Goal: Task Accomplishment & Management: Use online tool/utility

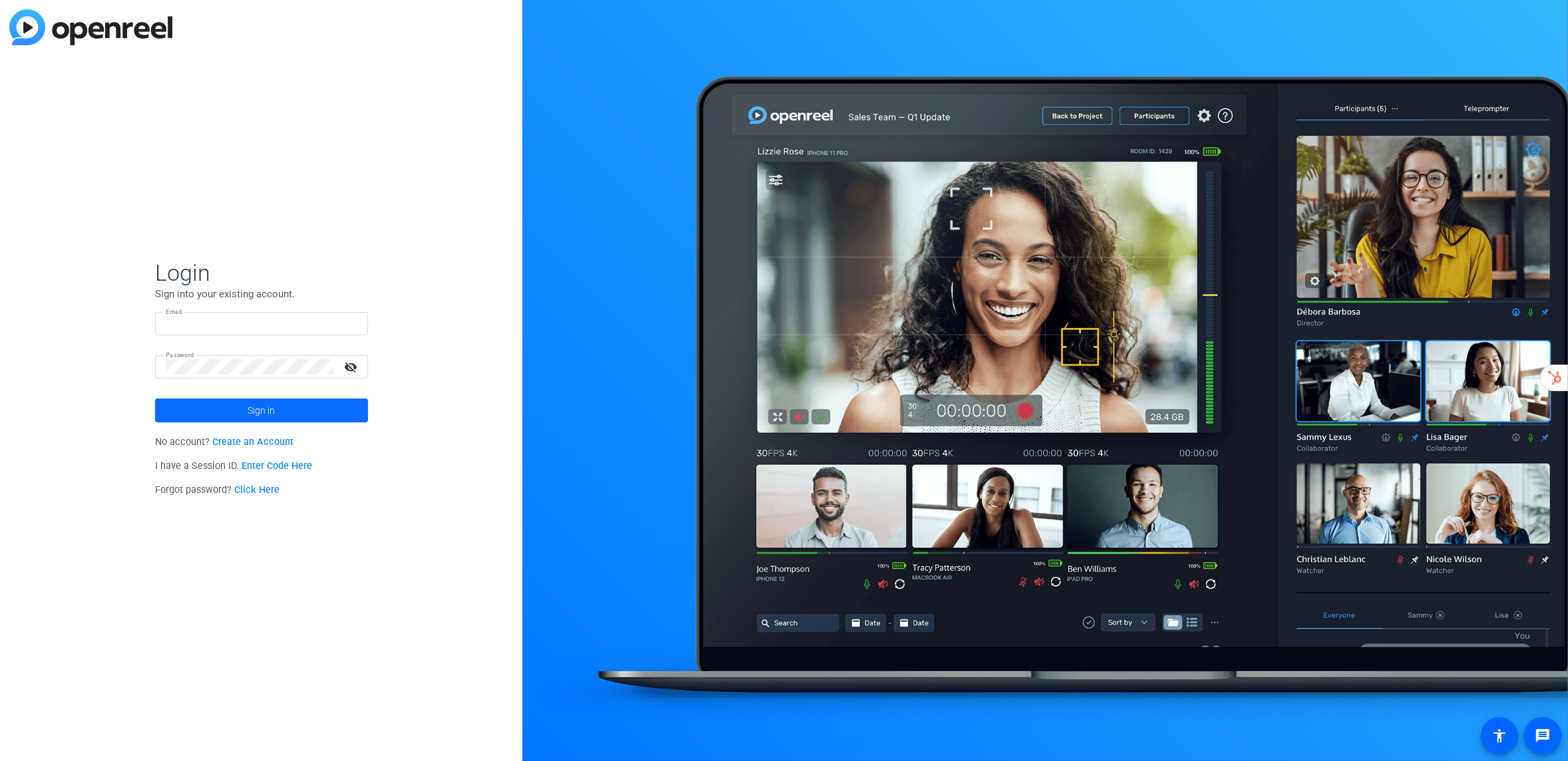
type input "[EMAIL_ADDRESS][DOMAIN_NAME]"
click at [275, 407] on span at bounding box center [262, 410] width 213 height 32
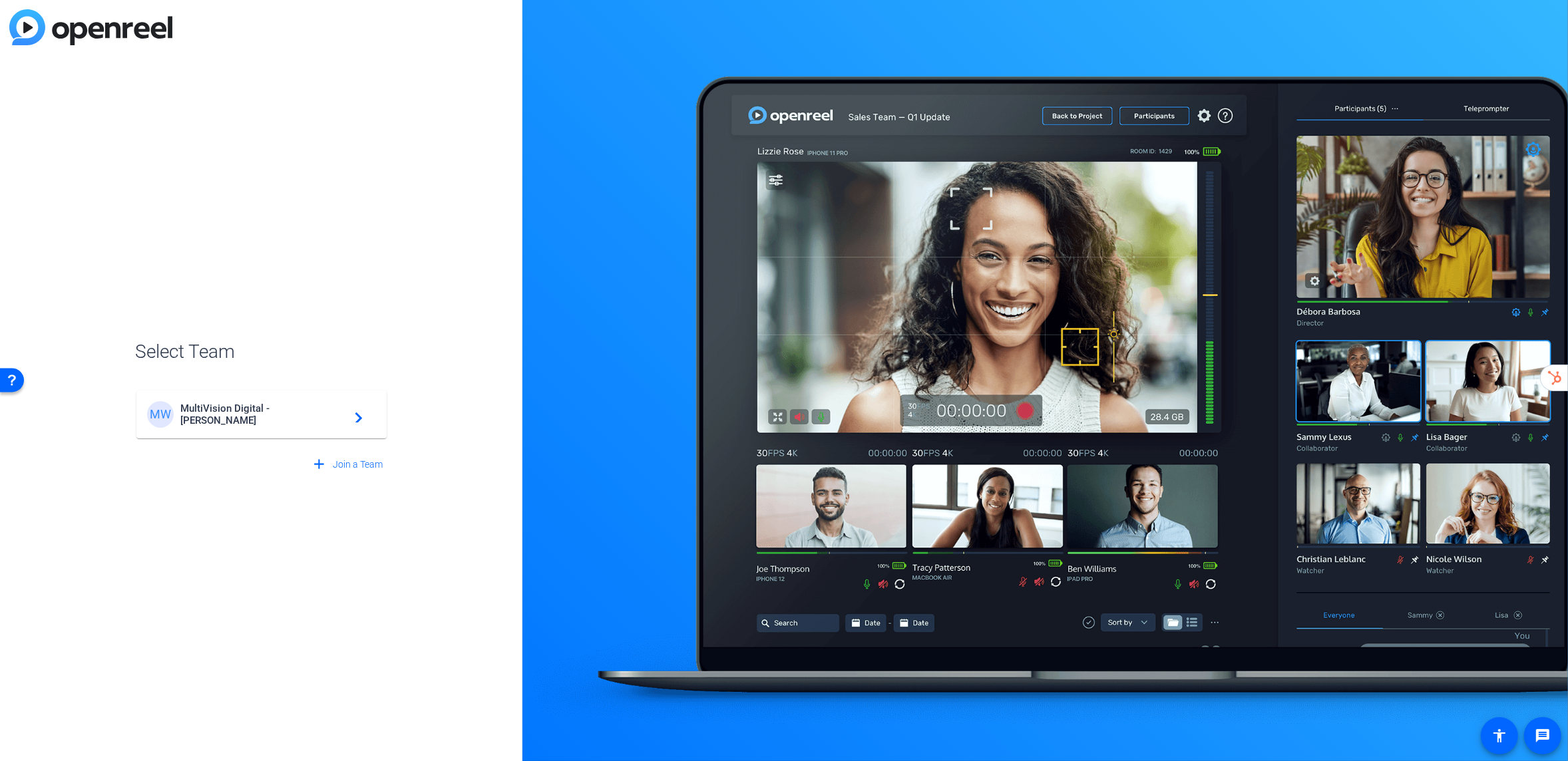
click at [275, 407] on div "MW MultiVision Digital - Robert Weiss navigate_next" at bounding box center [262, 414] width 229 height 27
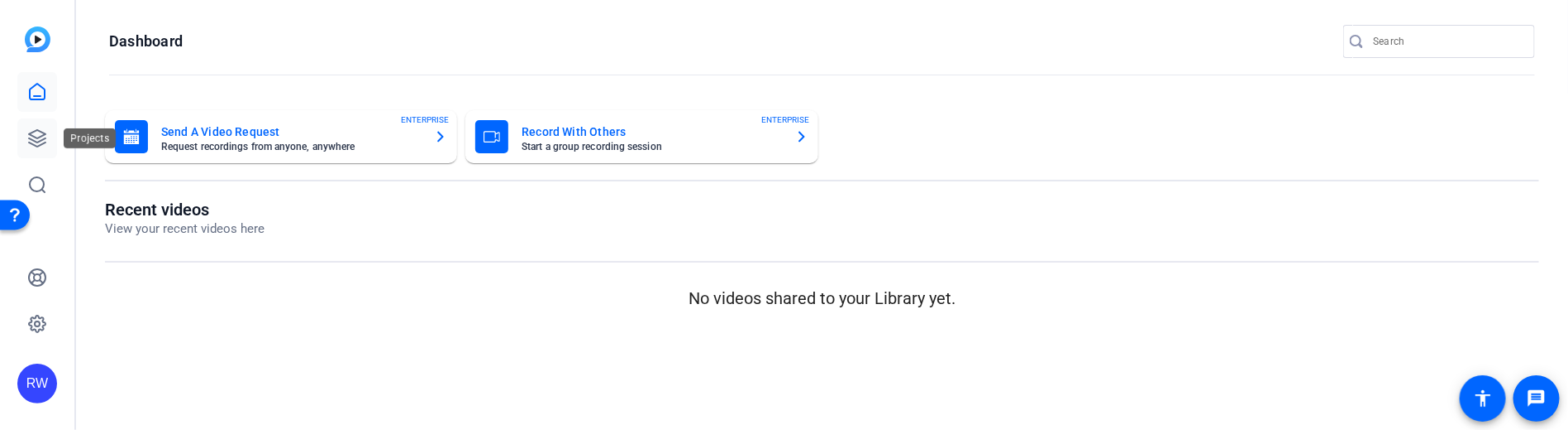
click at [35, 137] on icon at bounding box center [37, 138] width 17 height 17
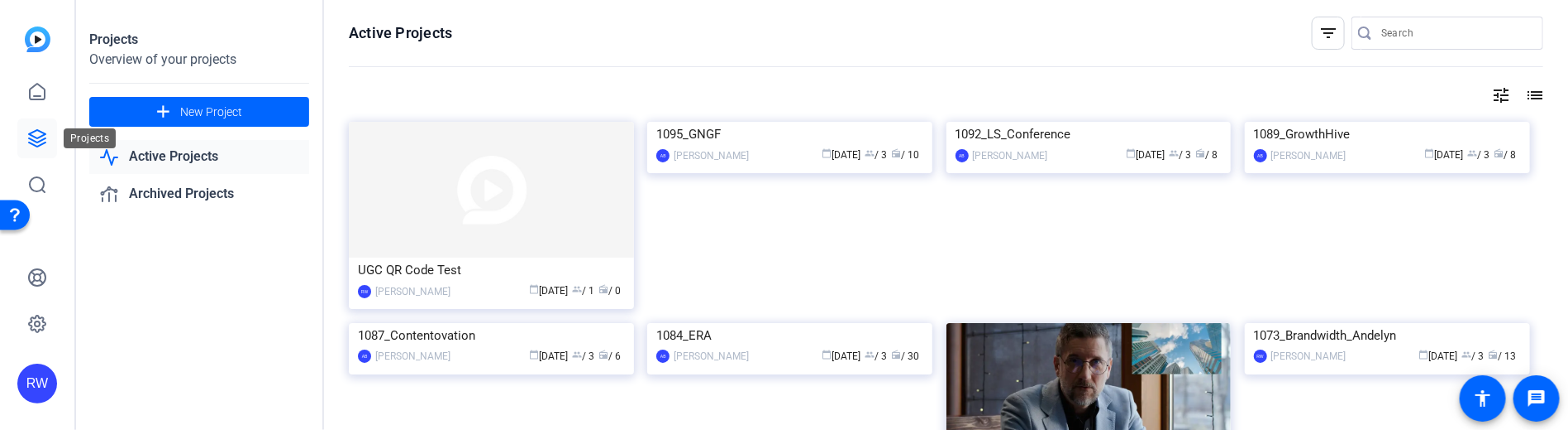
click at [33, 139] on icon at bounding box center [37, 138] width 17 height 17
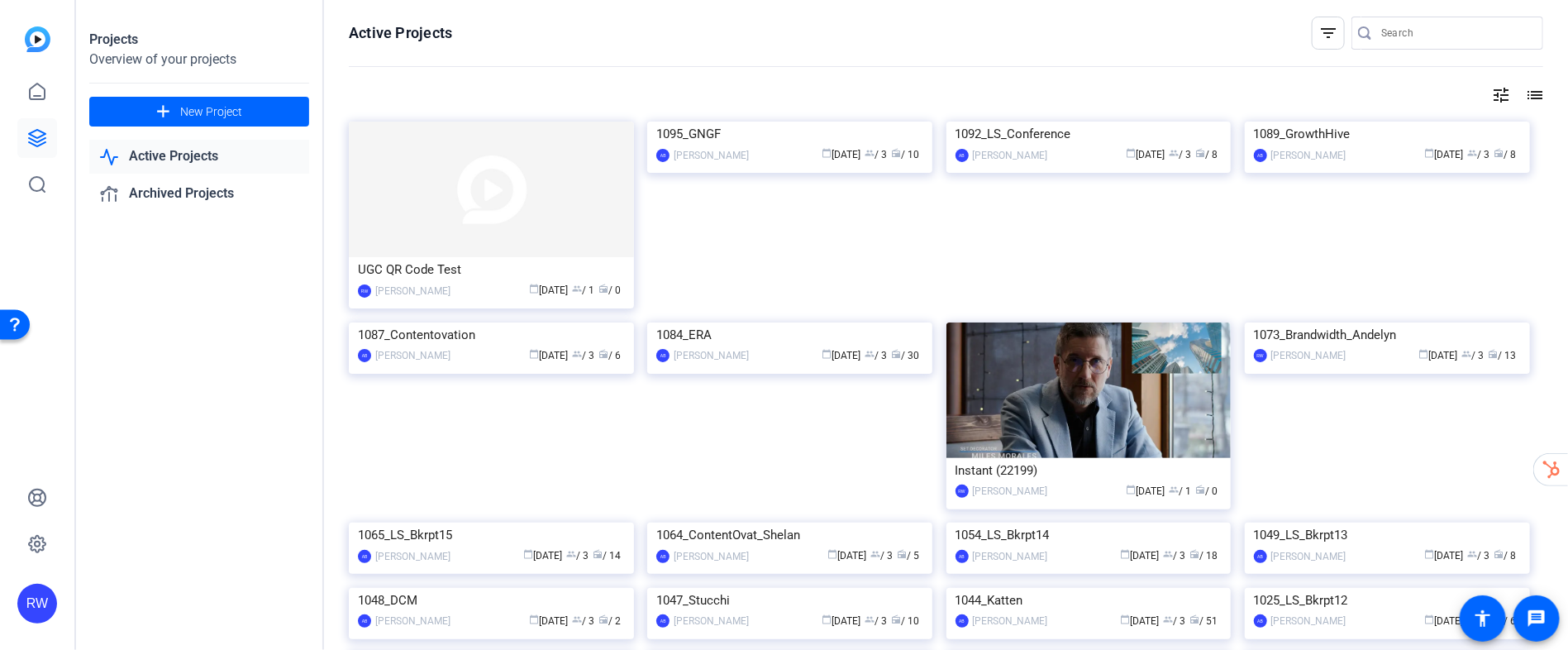
click at [1538, 94] on mat-icon "list" at bounding box center [1533, 95] width 20 height 20
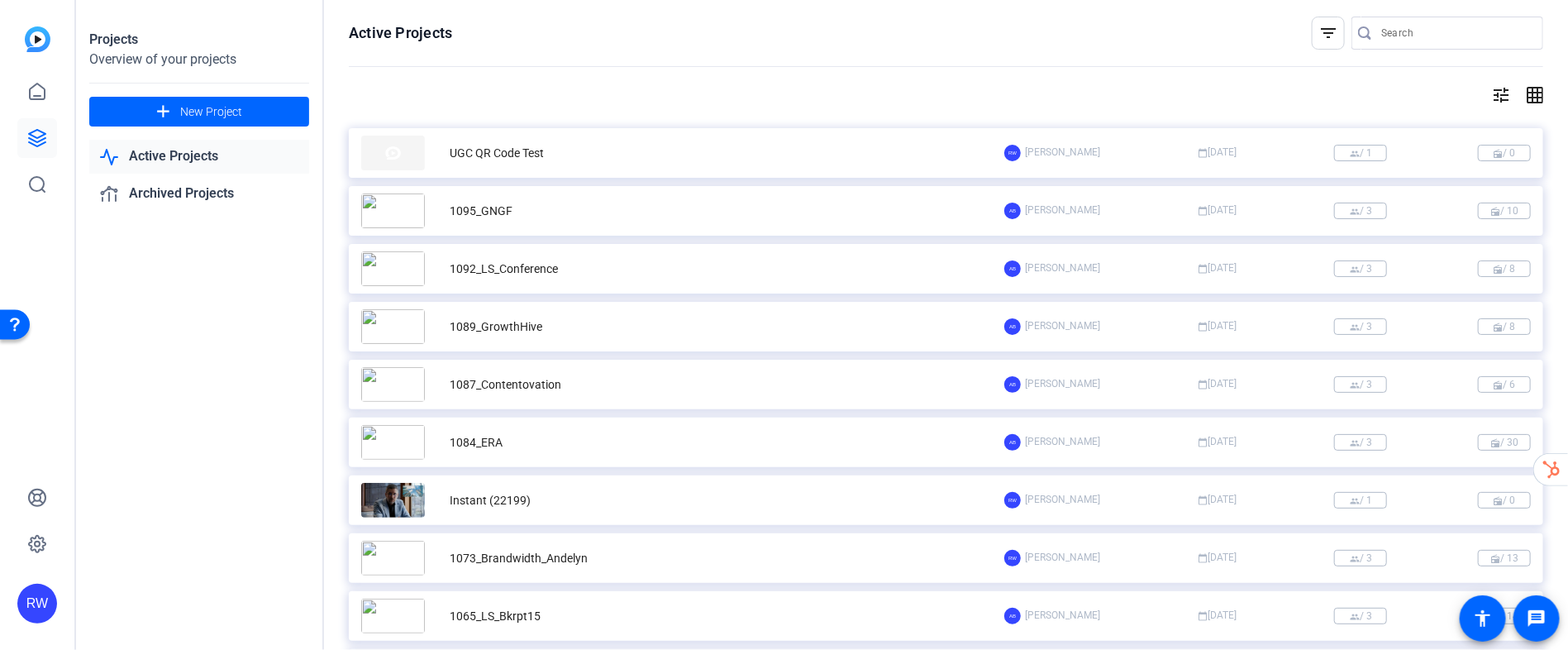
click at [1537, 94] on mat-icon "grid_on" at bounding box center [1533, 95] width 20 height 20
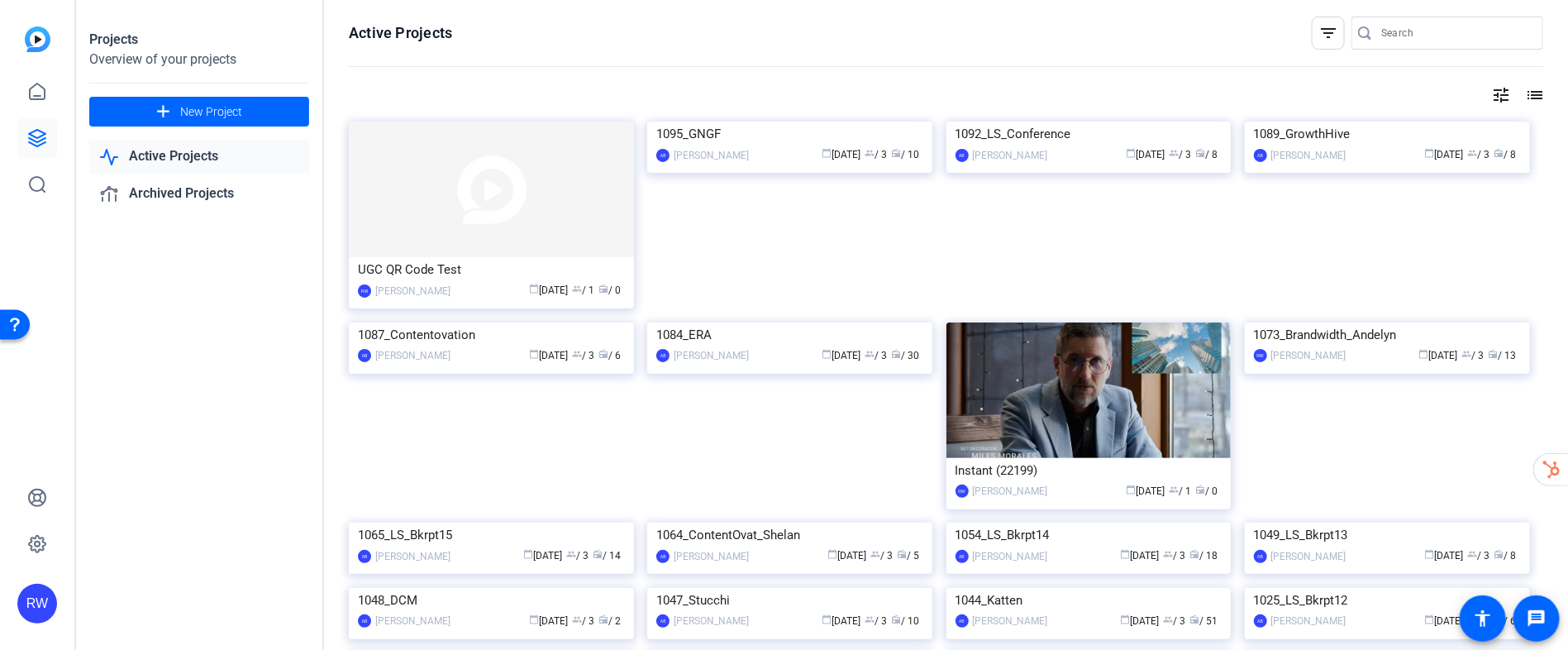
click at [1496, 94] on mat-icon "tune" at bounding box center [1501, 95] width 20 height 20
click at [1454, 124] on div "Newest First" at bounding box center [1412, 129] width 140 height 20
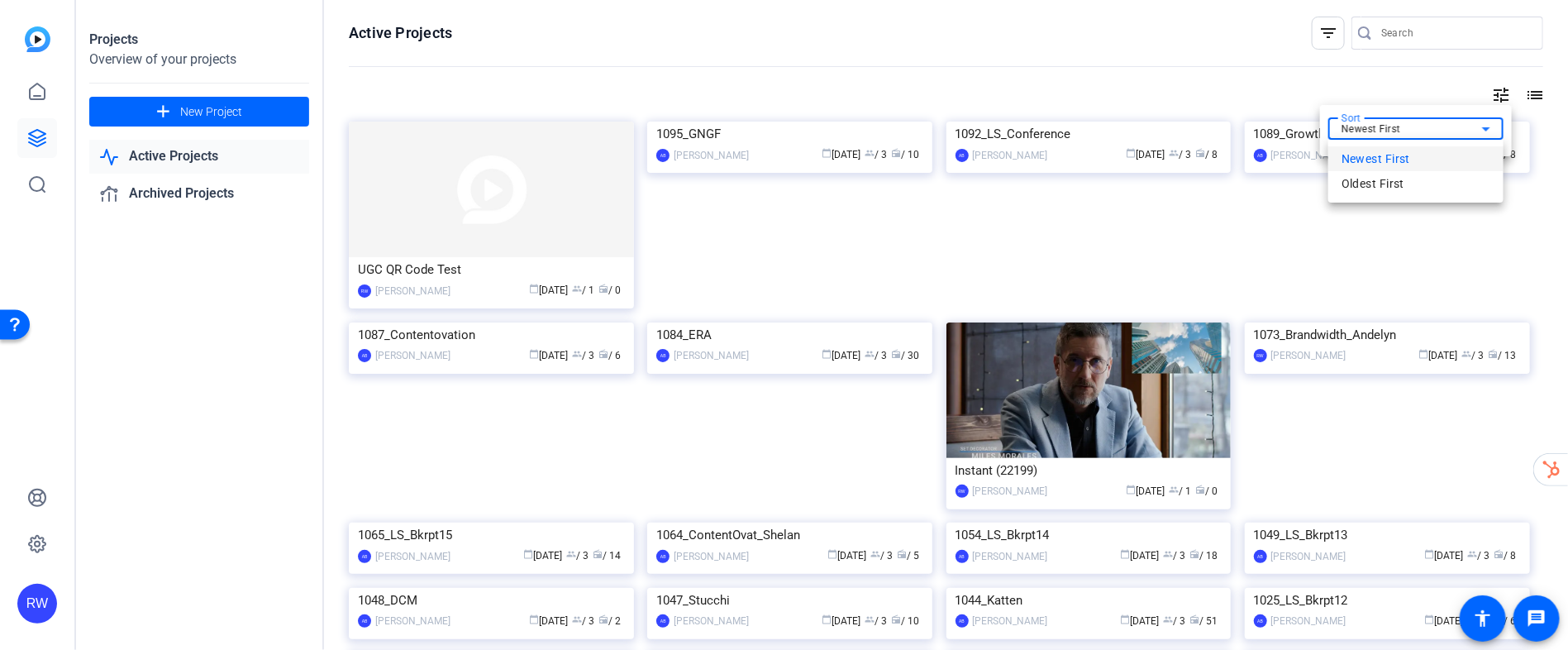
click at [1422, 155] on mat-option "Newest First" at bounding box center [1416, 159] width 175 height 25
click at [34, 137] on div at bounding box center [784, 325] width 1568 height 650
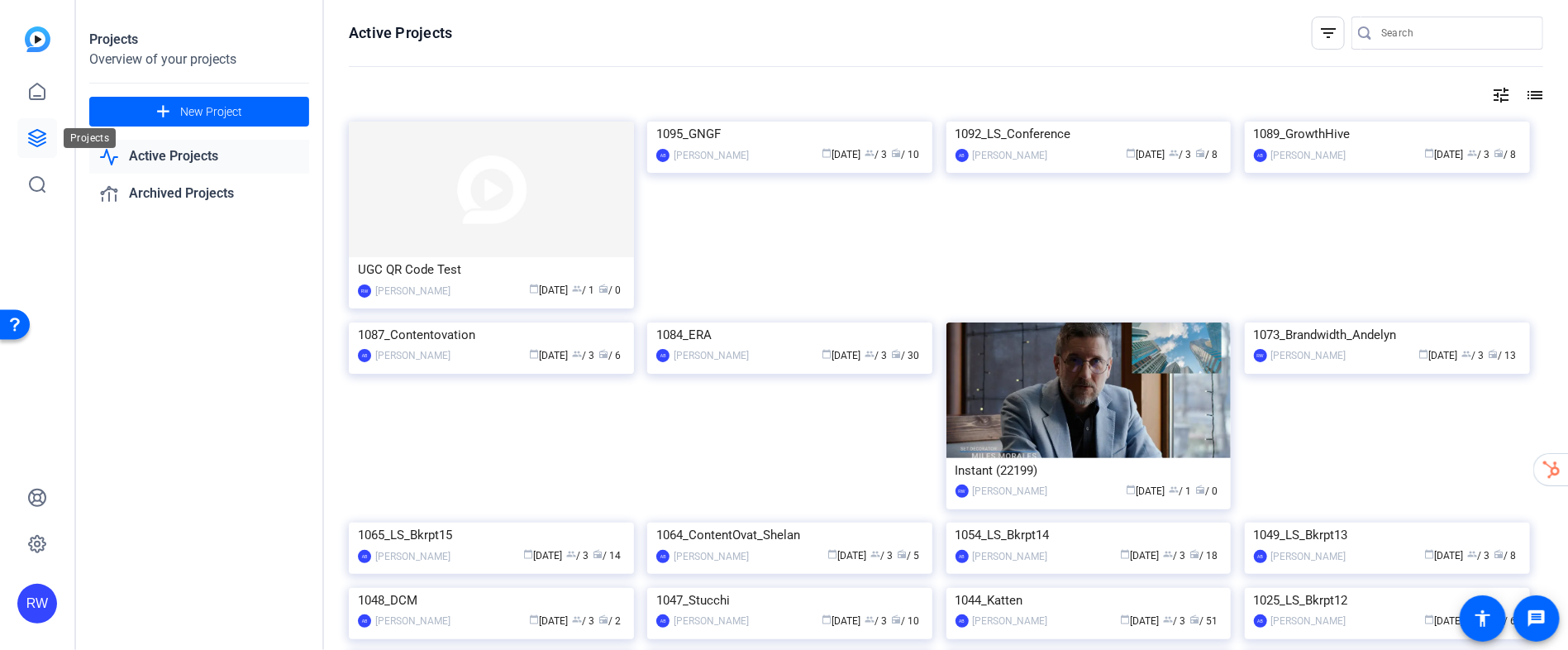
click at [34, 137] on icon at bounding box center [37, 138] width 17 height 17
click at [171, 189] on link "Archived Projects" at bounding box center [199, 194] width 220 height 34
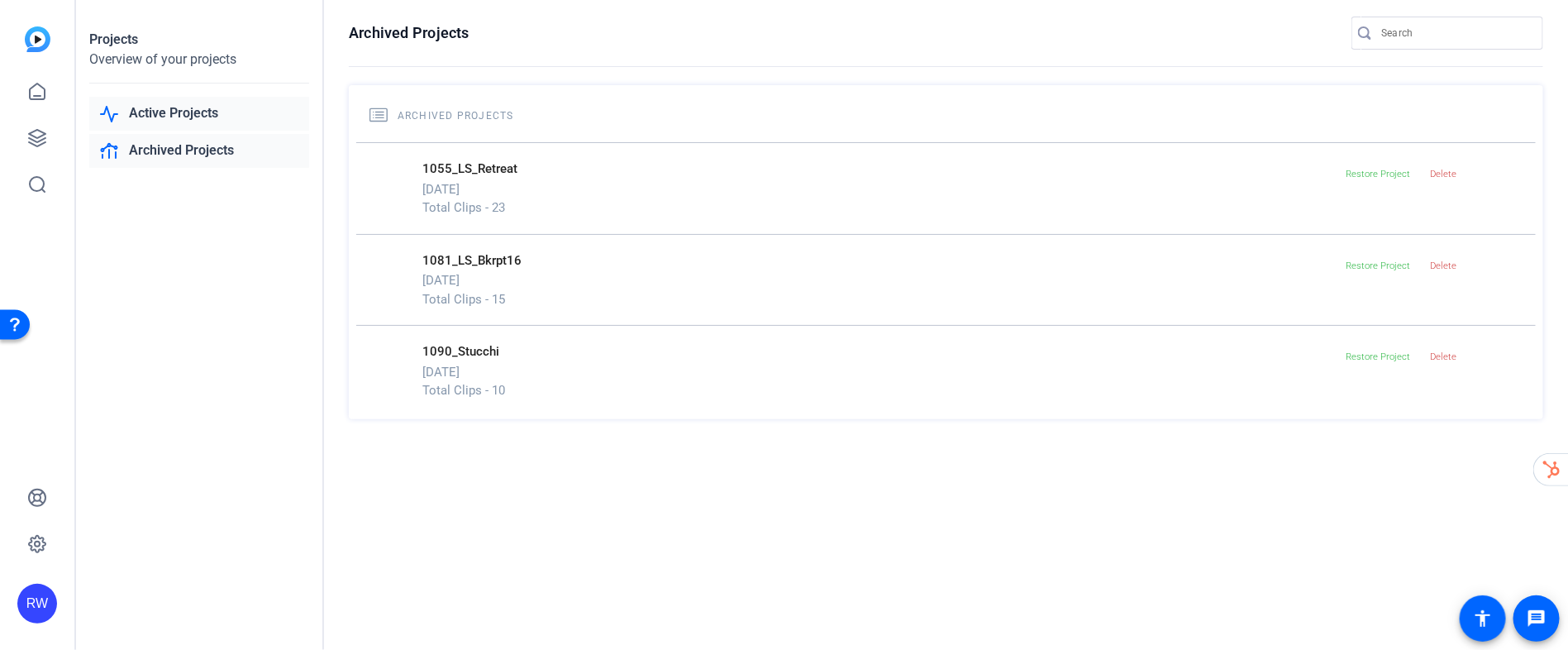
click at [175, 108] on link "Active Projects" at bounding box center [199, 113] width 220 height 34
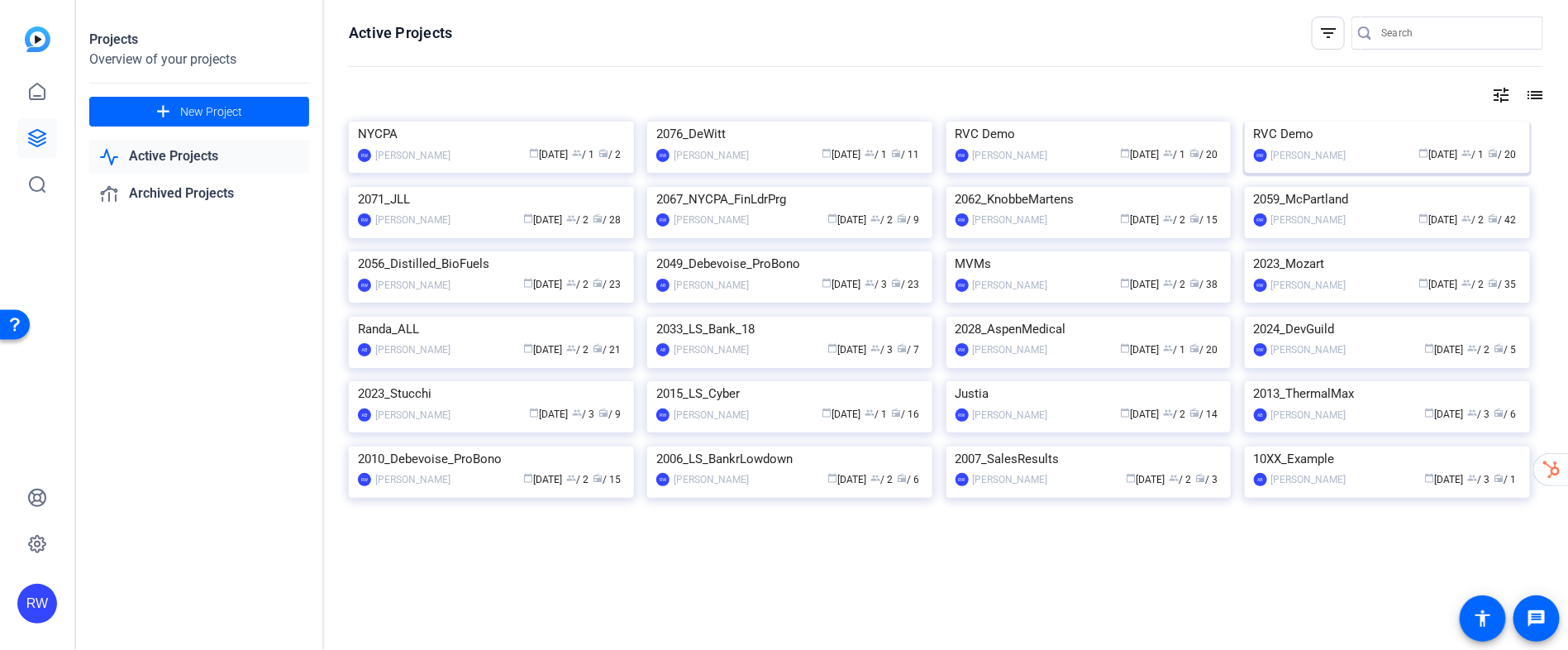
click at [1305, 121] on img at bounding box center [1387, 121] width 285 height 0
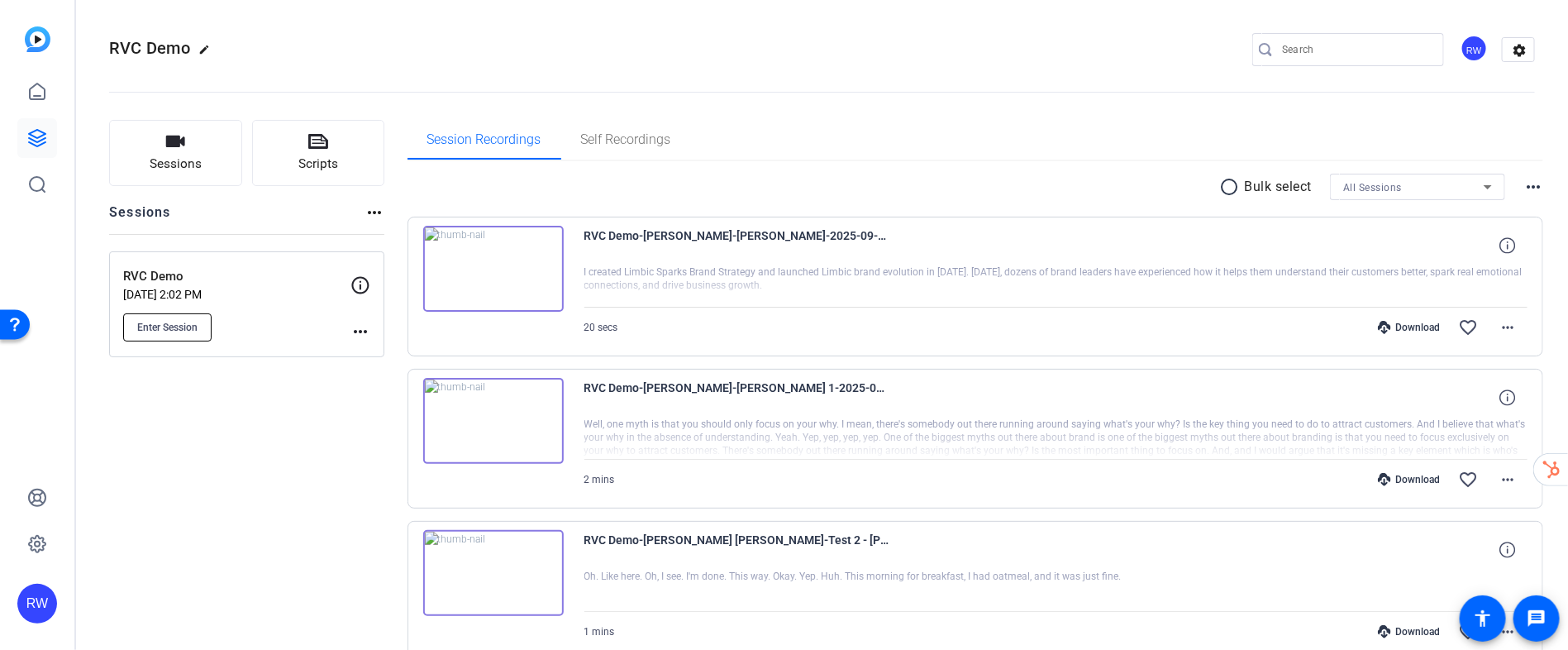
click at [154, 324] on span "Enter Session" at bounding box center [168, 327] width 61 height 13
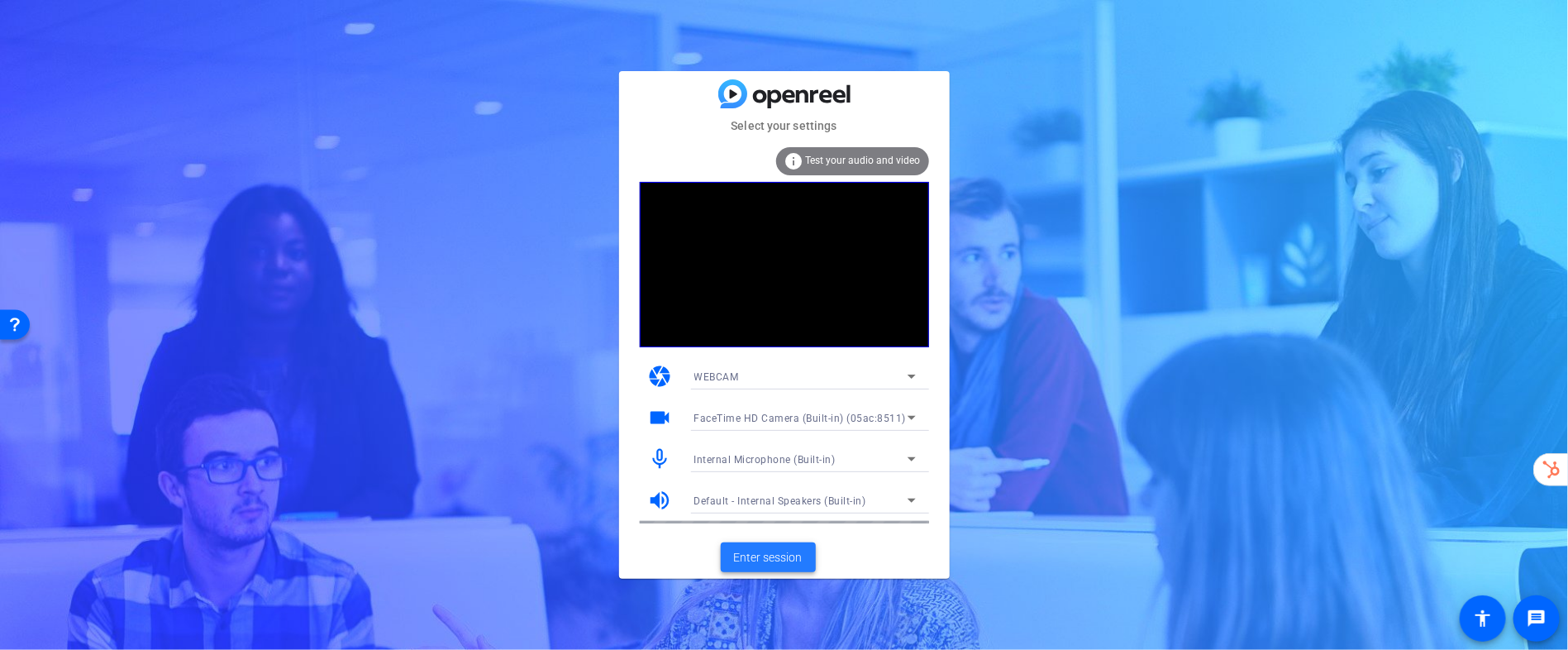
click at [764, 561] on span "Enter session" at bounding box center [768, 557] width 69 height 17
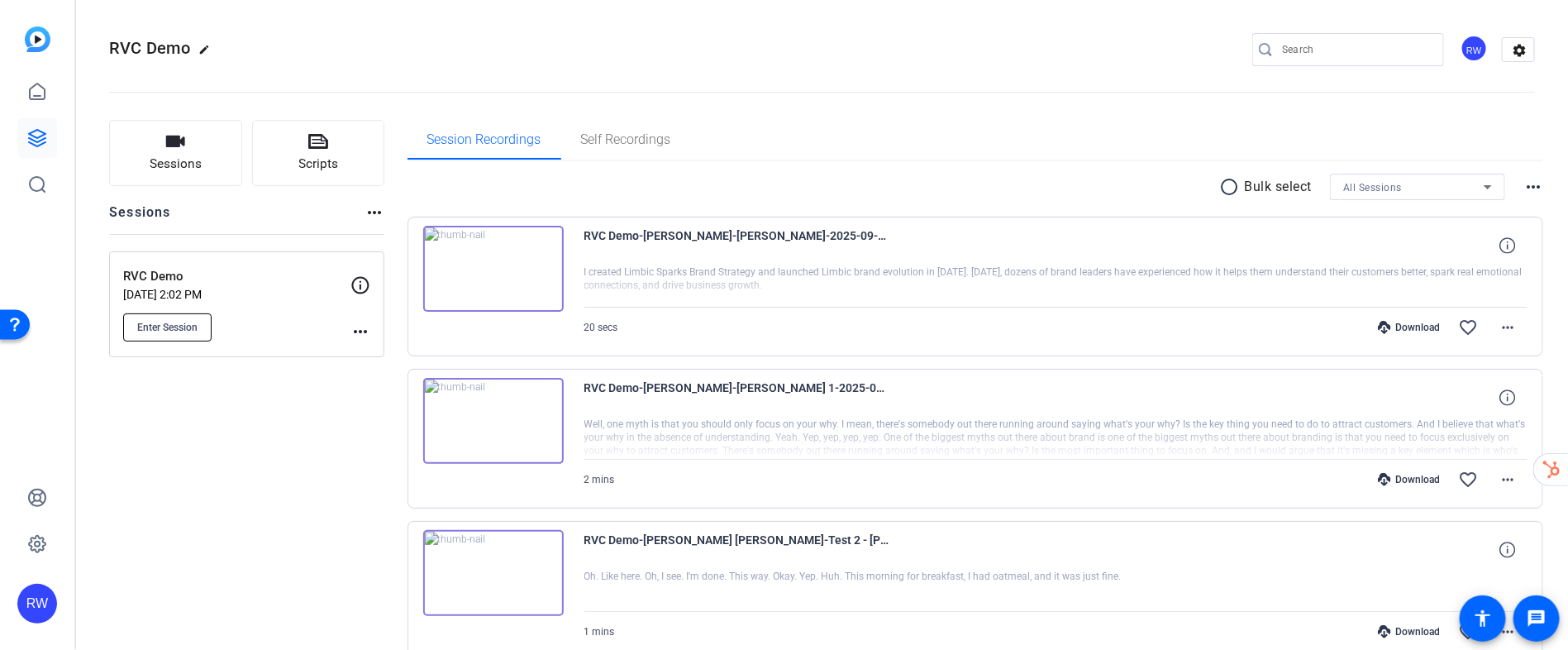
click at [177, 336] on button "Enter Session" at bounding box center [167, 327] width 88 height 28
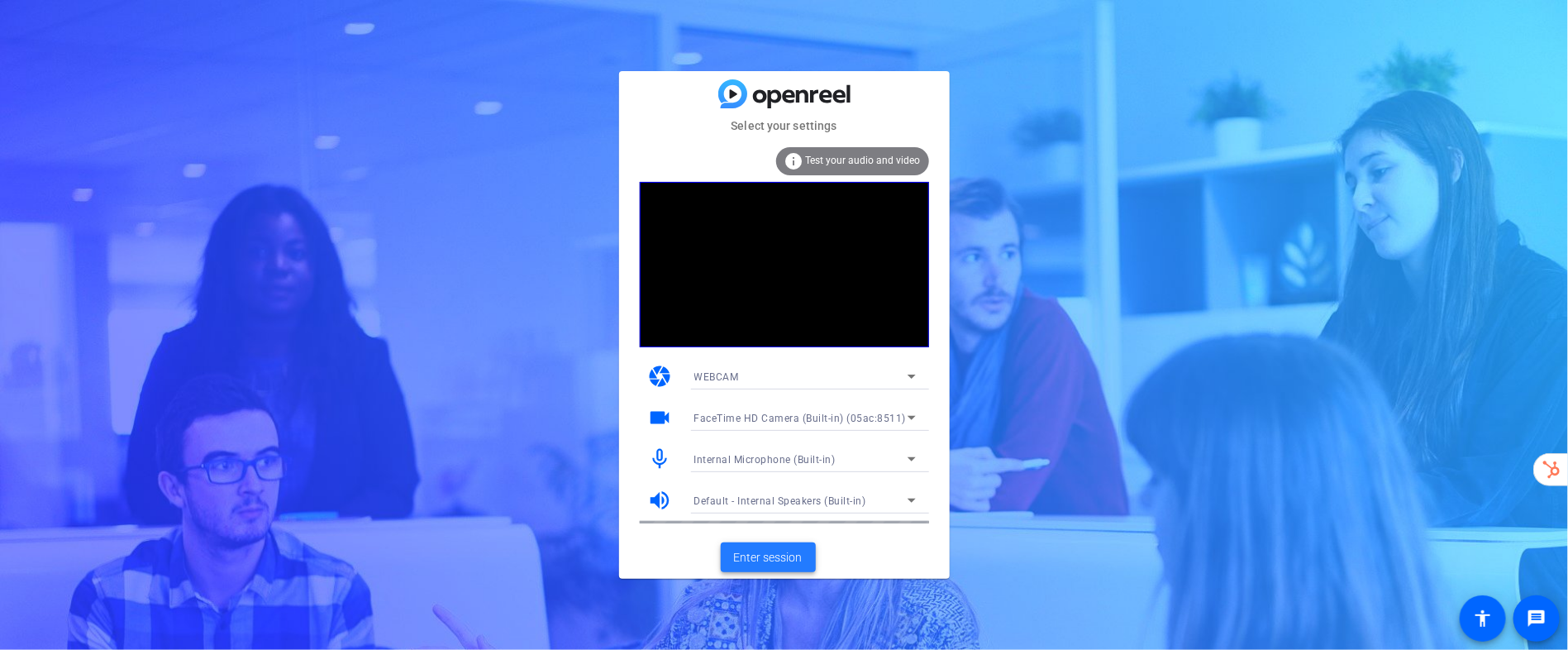
click at [770, 546] on span at bounding box center [768, 557] width 95 height 39
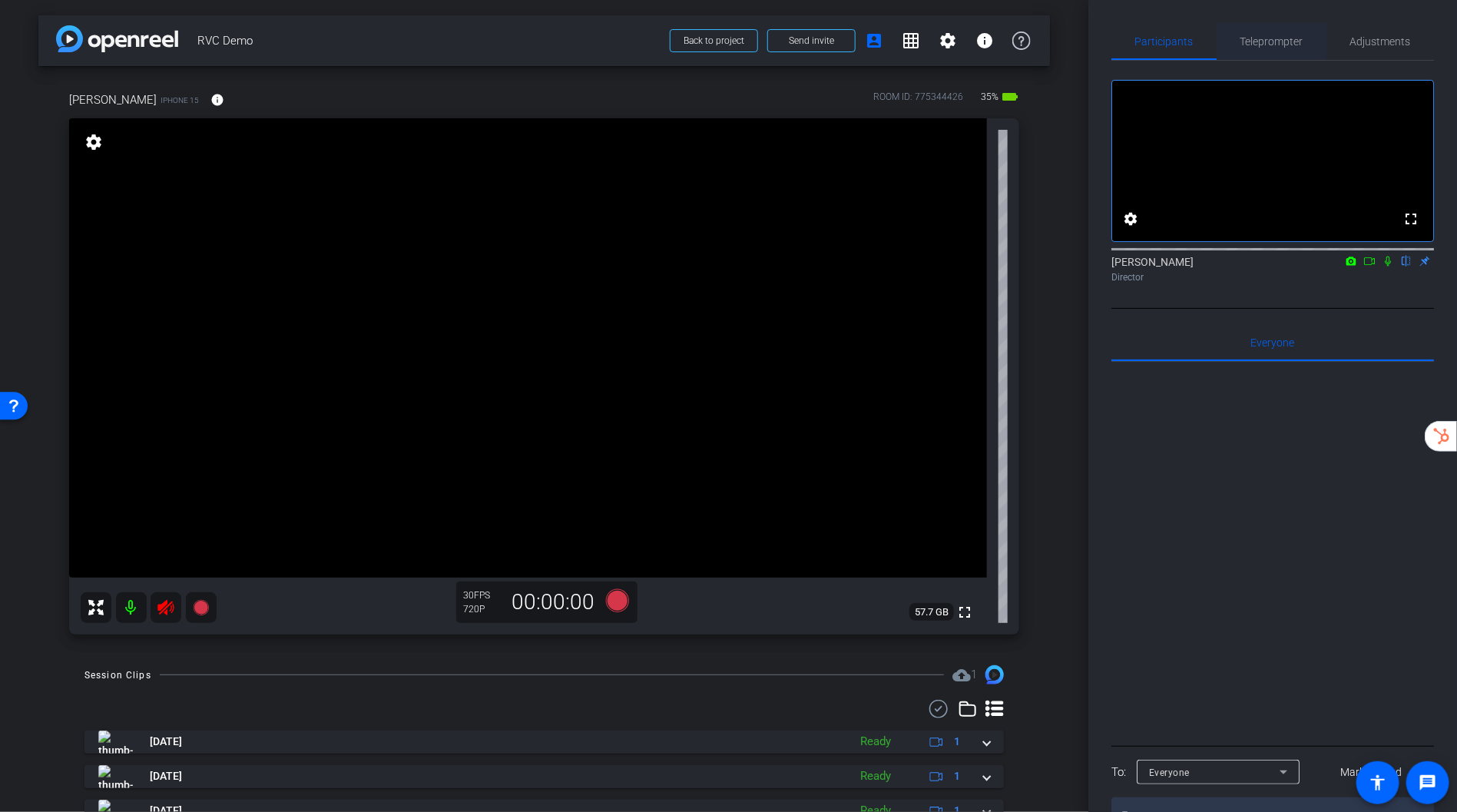
click at [1270, 36] on span "Teleprompter" at bounding box center [1272, 41] width 63 height 11
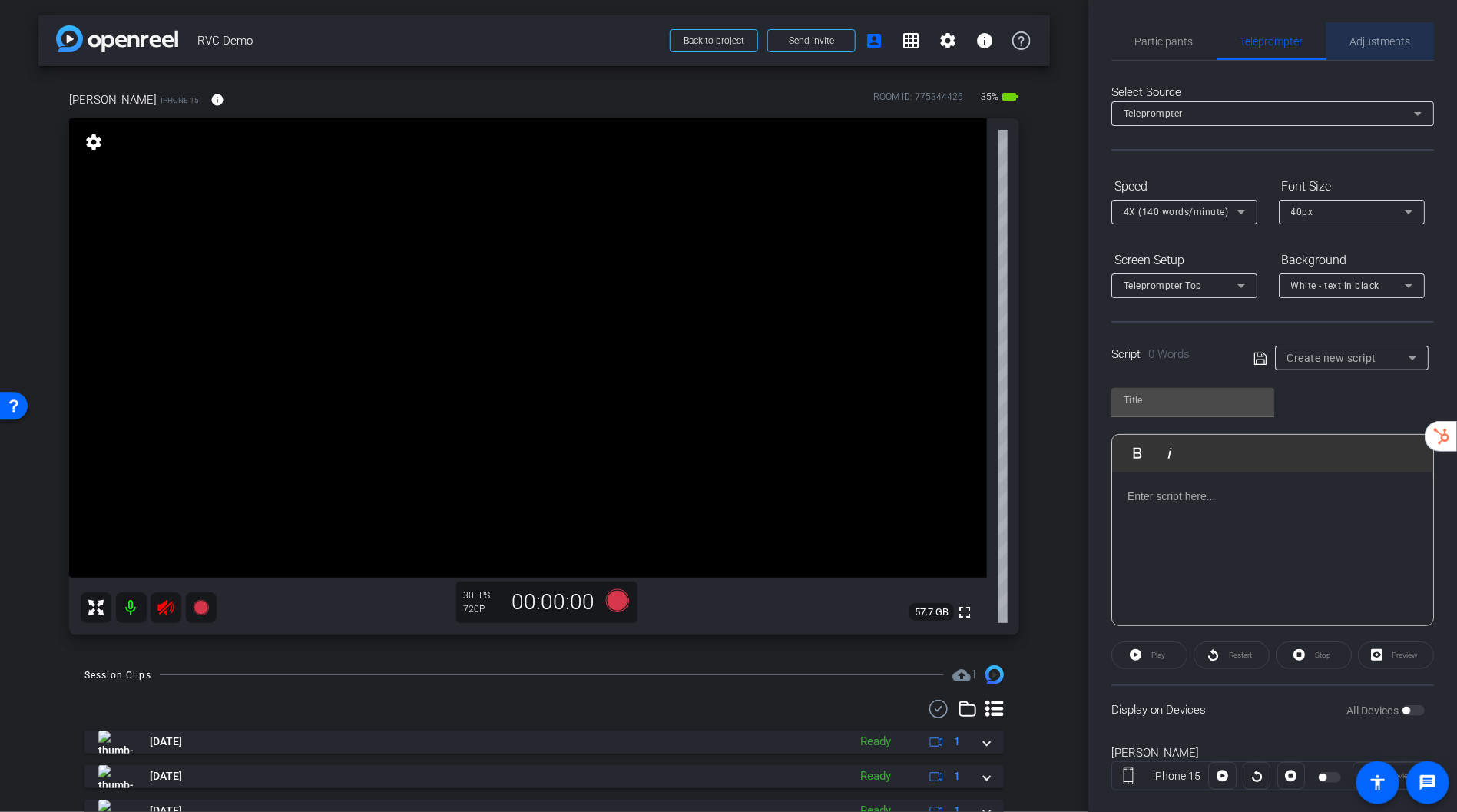
click at [1376, 42] on span "Adjustments" at bounding box center [1381, 41] width 61 height 11
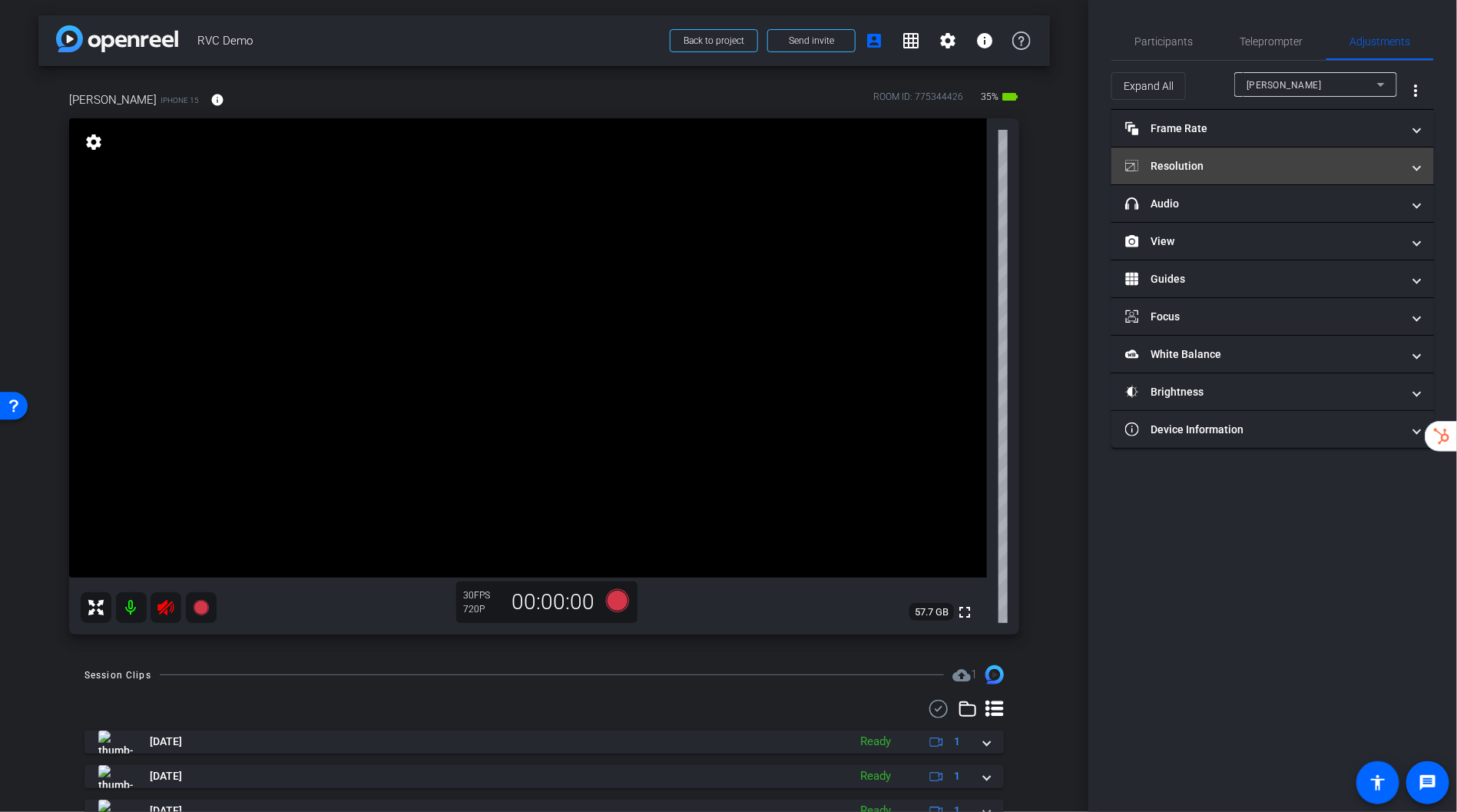
click at [1282, 164] on mat-panel-title "Resolution" at bounding box center [1263, 166] width 276 height 16
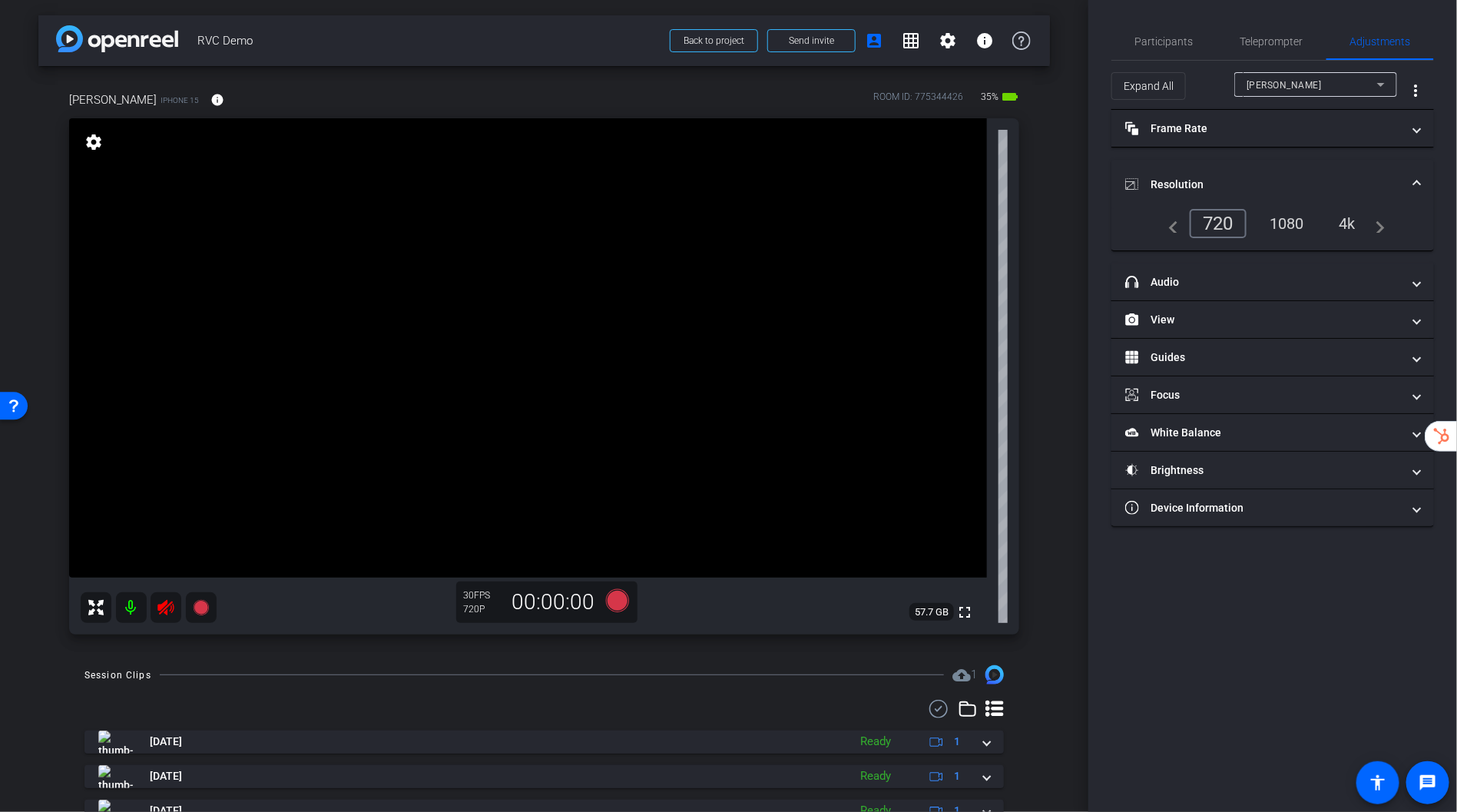
click at [1342, 226] on div "4k" at bounding box center [1347, 223] width 40 height 26
click at [1348, 222] on div "4k" at bounding box center [1344, 223] width 46 height 29
click at [165, 603] on icon at bounding box center [165, 607] width 16 height 16
click at [1180, 44] on span "Participants" at bounding box center [1164, 41] width 58 height 11
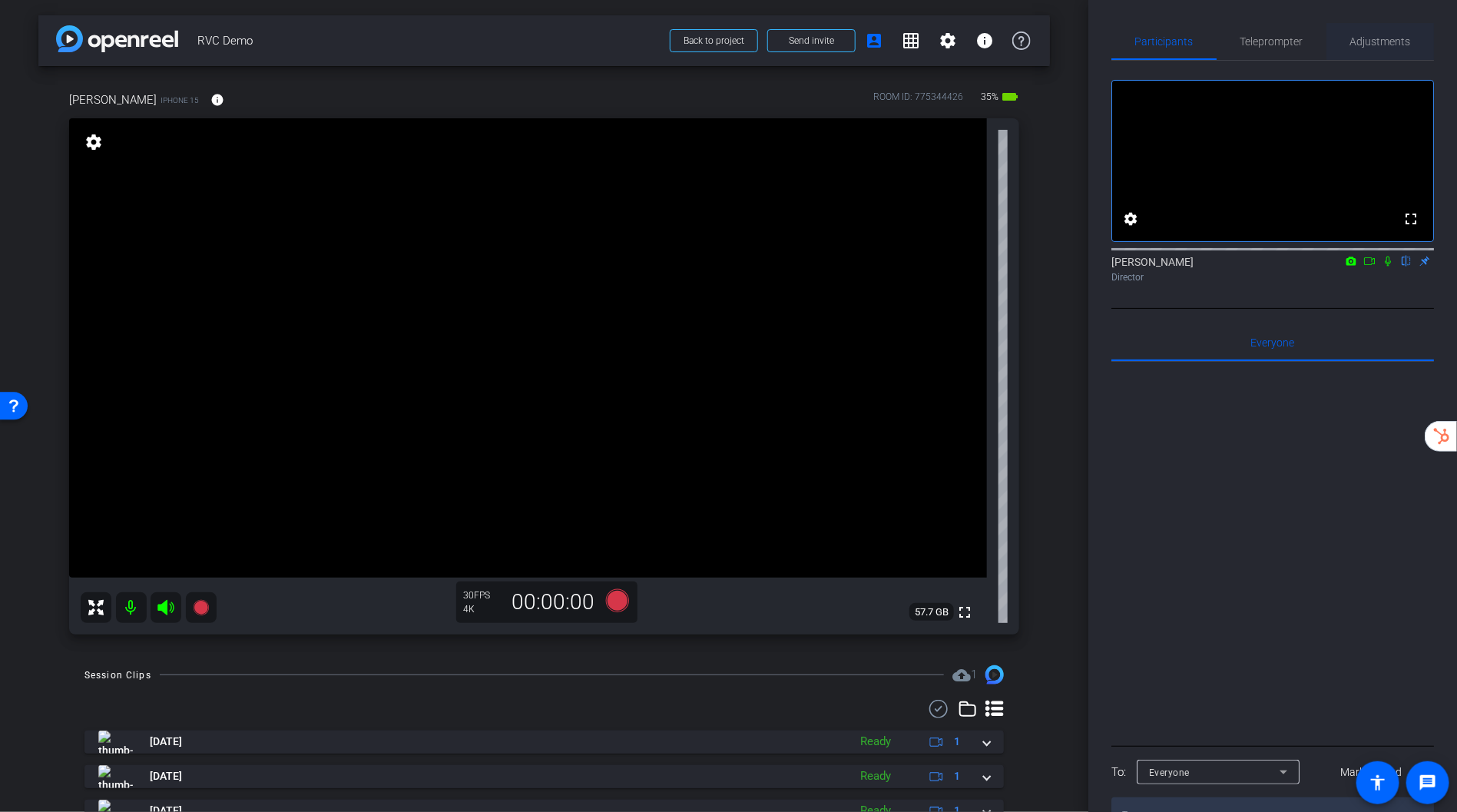
click at [1367, 46] on span "Adjustments" at bounding box center [1381, 41] width 61 height 11
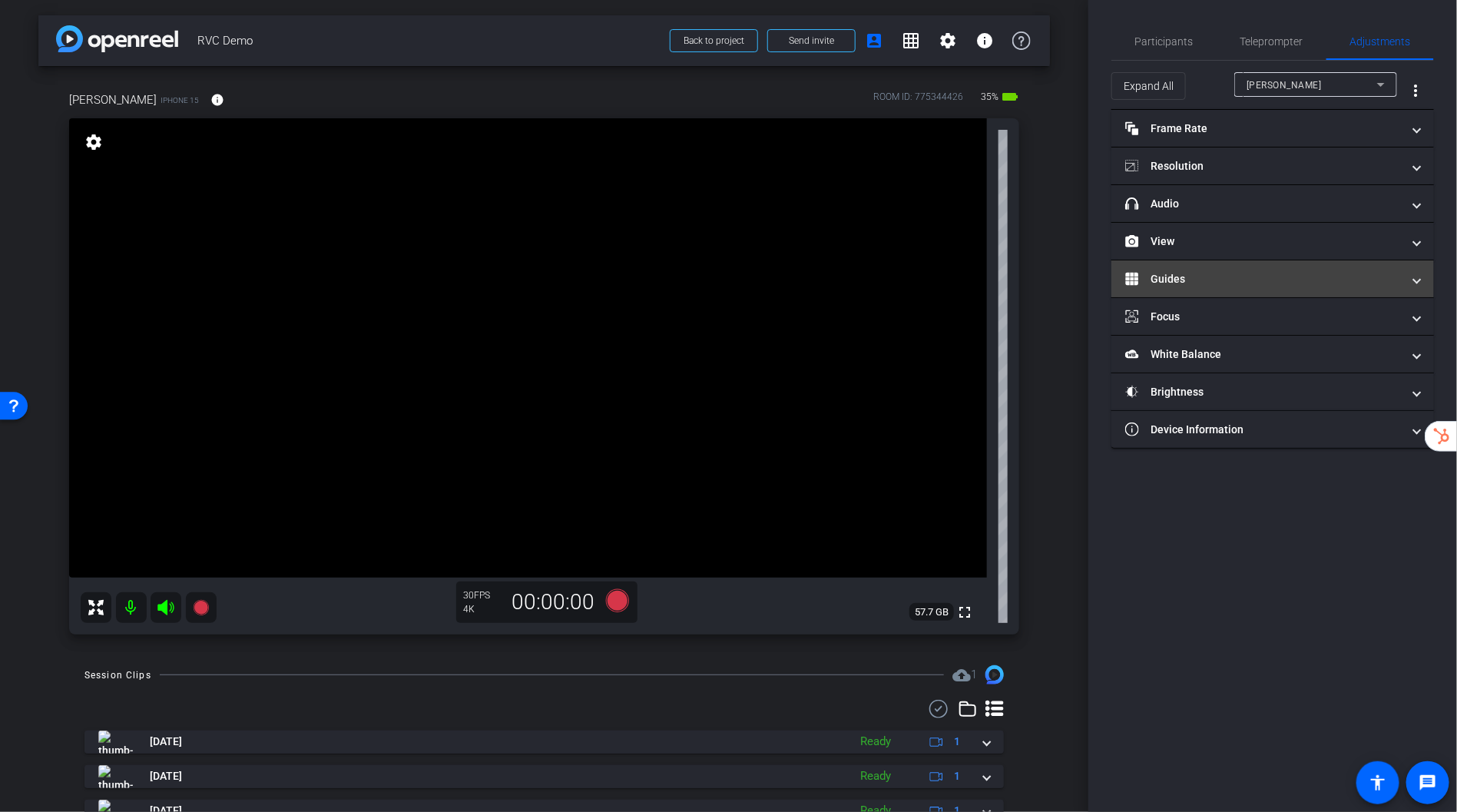
click at [1219, 271] on mat-panel-title "Guides" at bounding box center [1263, 279] width 276 height 16
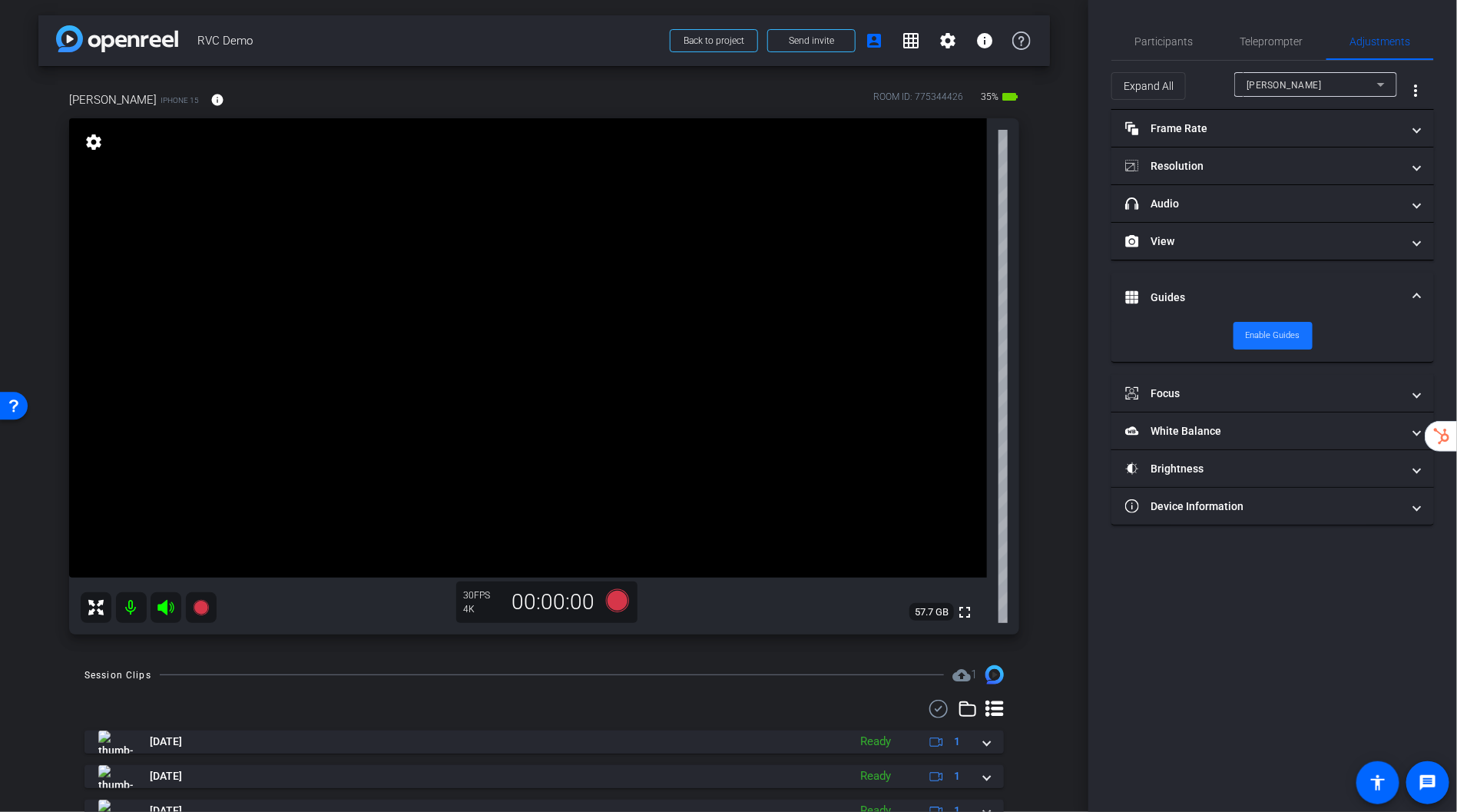
click at [1269, 330] on span "Enable Guides" at bounding box center [1274, 336] width 55 height 23
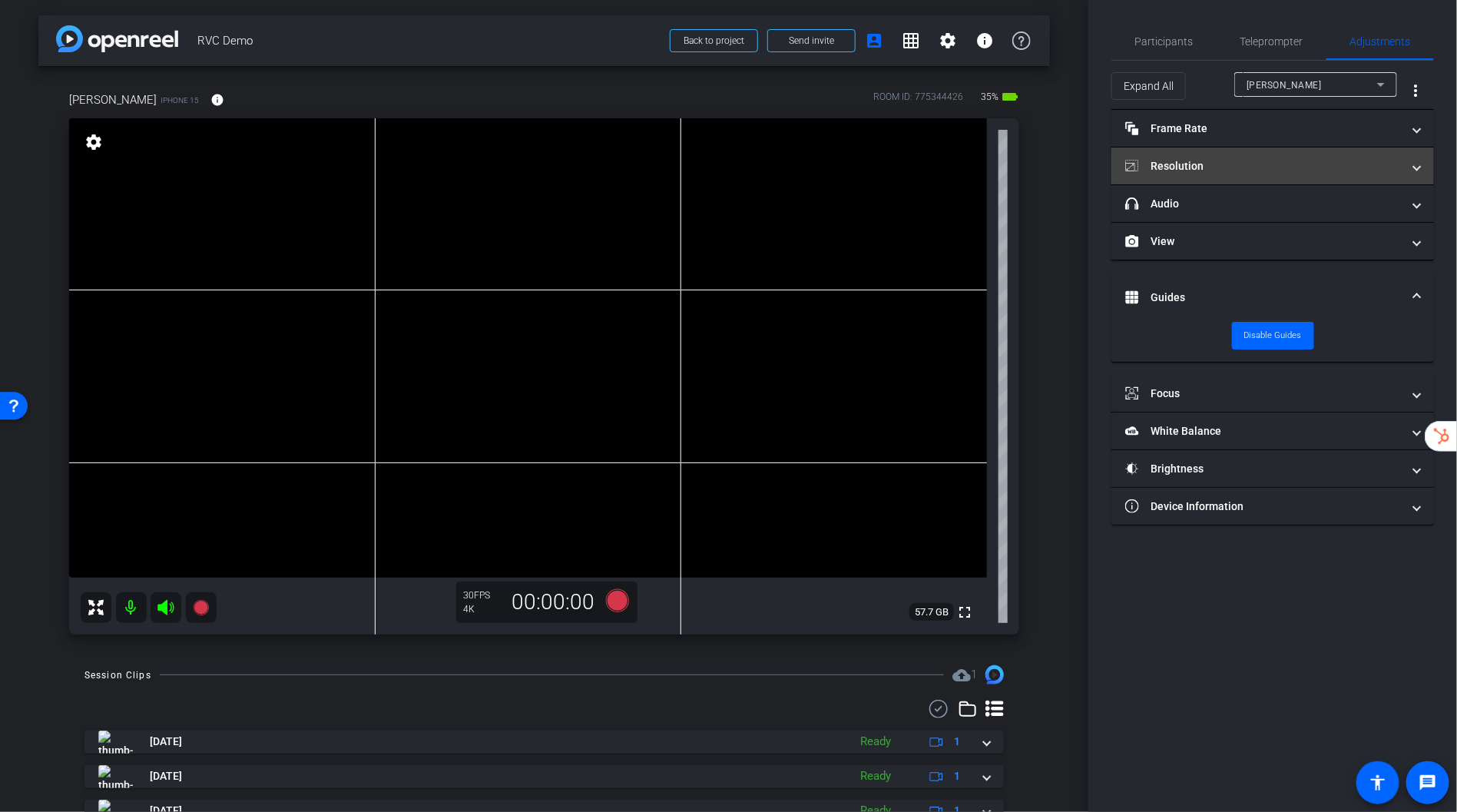
click at [1325, 162] on mat-panel-title "Resolution" at bounding box center [1263, 166] width 276 height 16
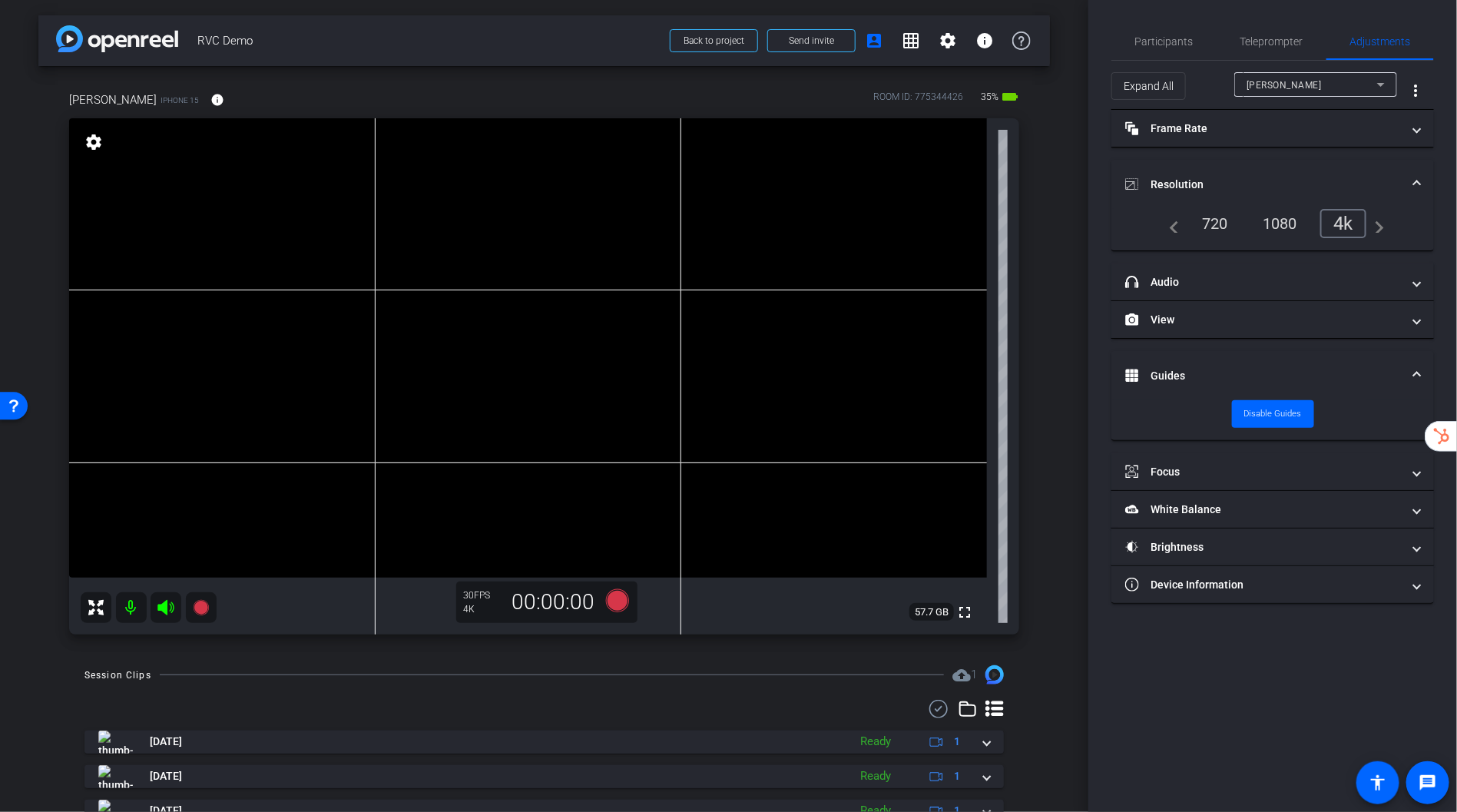
click at [1041, 266] on div "[PERSON_NAME] iPhone 15 info ROOM ID: 775344426 35% battery_std fullscreen sett…" at bounding box center [543, 358] width 1011 height 584
click at [624, 596] on icon at bounding box center [617, 600] width 23 height 23
click at [615, 598] on icon at bounding box center [617, 600] width 23 height 23
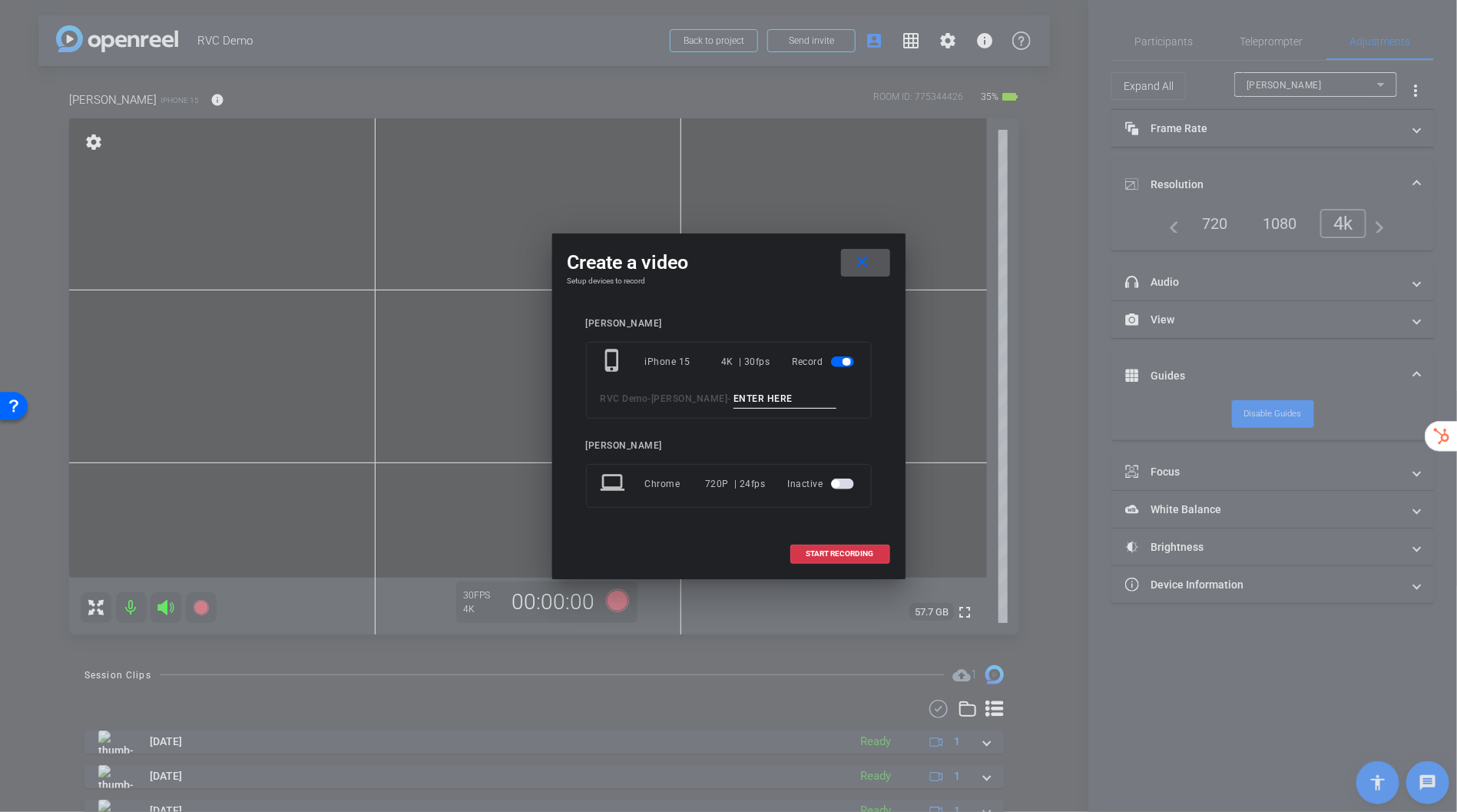
click at [762, 401] on input at bounding box center [785, 398] width 103 height 19
type input "[PERSON_NAME] 1"
click at [852, 562] on span at bounding box center [841, 553] width 99 height 36
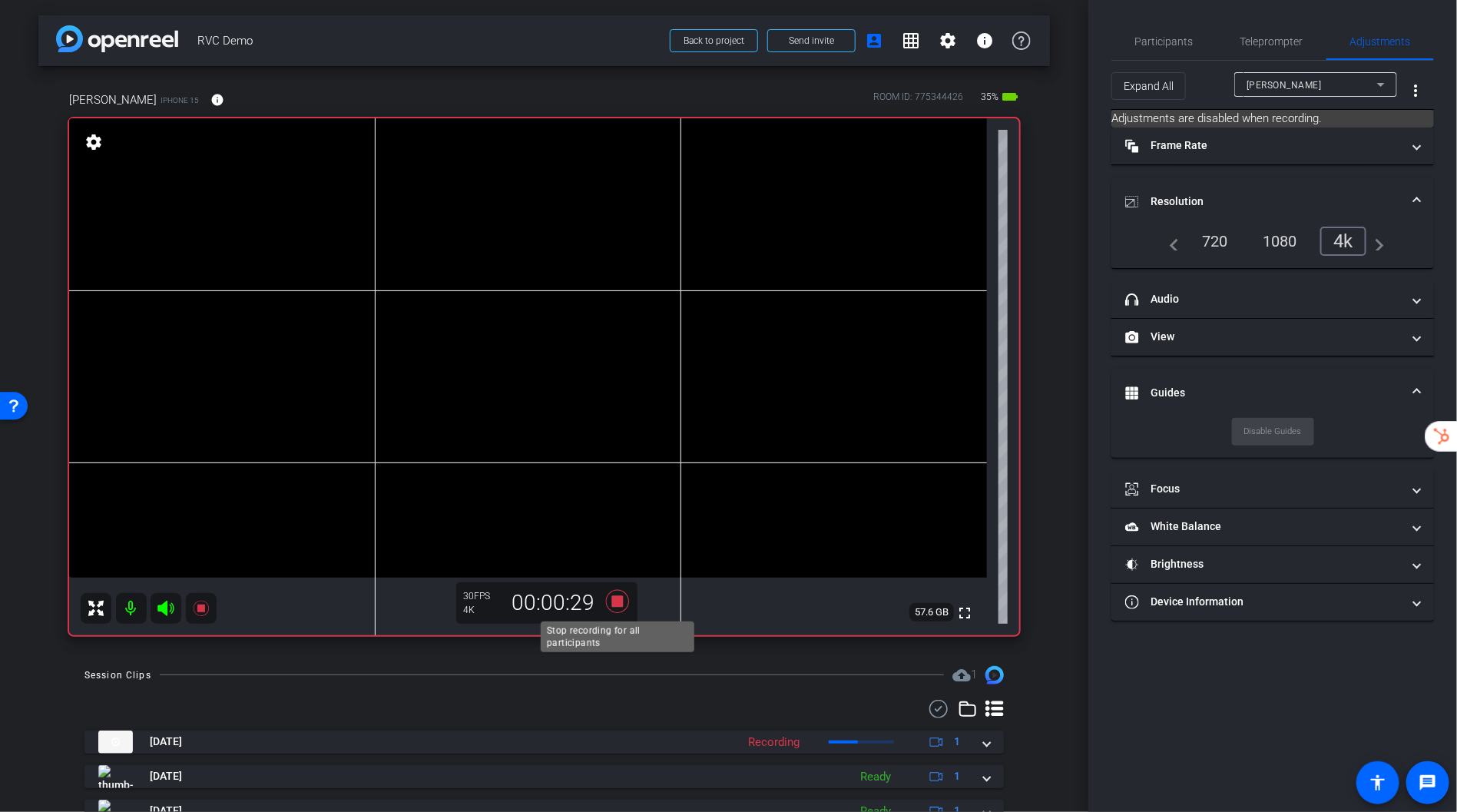
click at [616, 603] on icon at bounding box center [617, 600] width 37 height 27
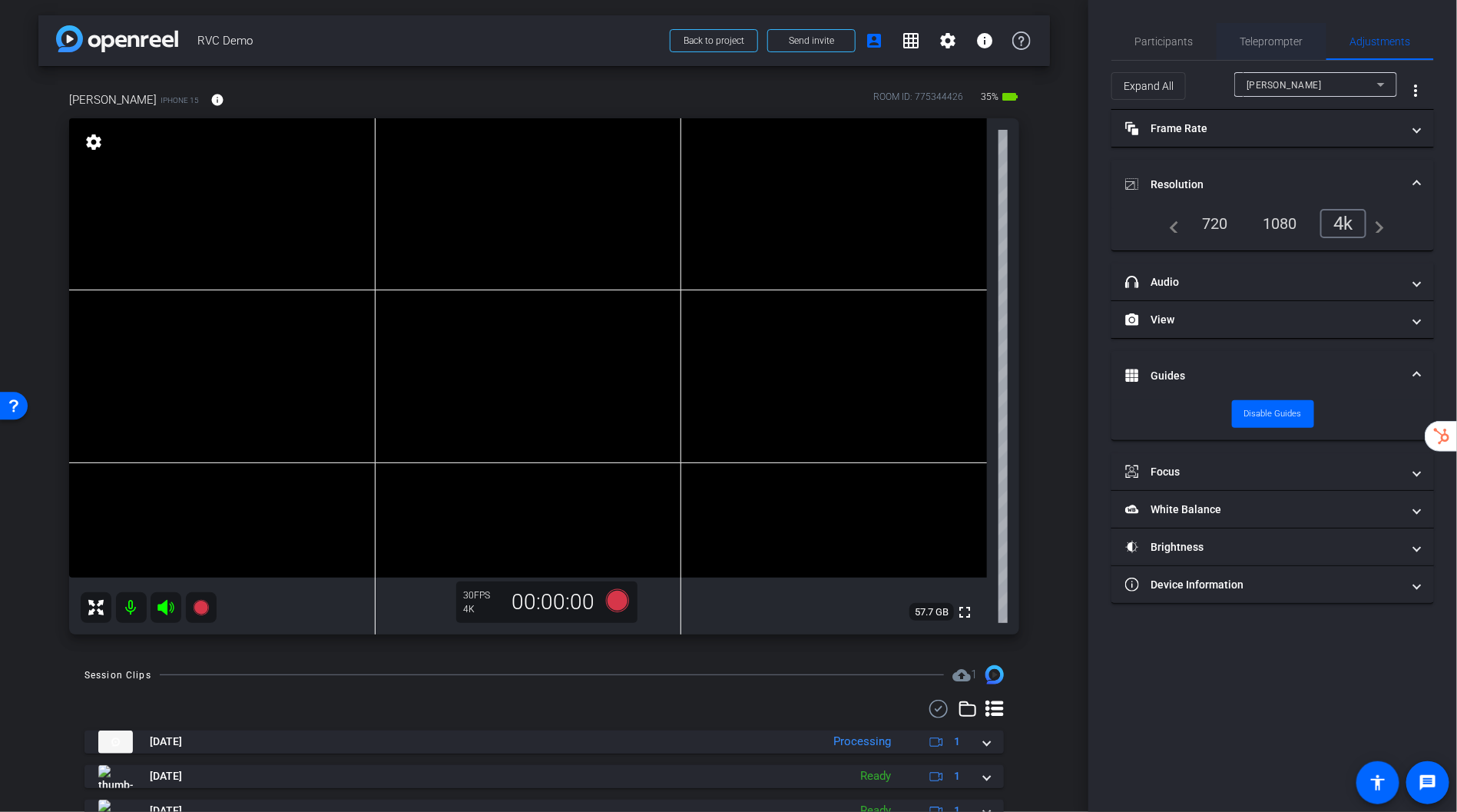
click at [1274, 37] on span "Teleprompter" at bounding box center [1272, 41] width 63 height 11
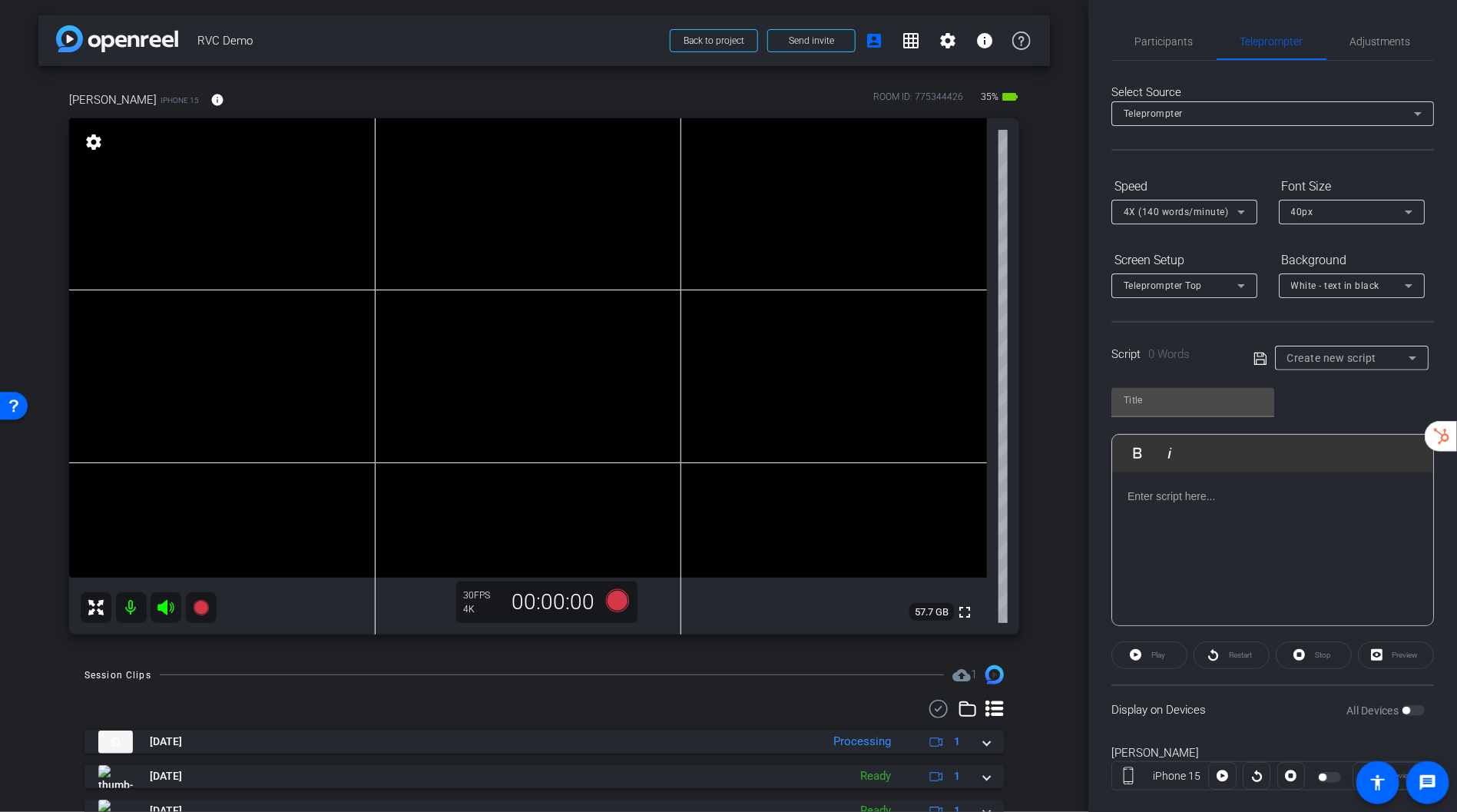
click at [1319, 367] on div "Create new script" at bounding box center [1352, 358] width 129 height 25
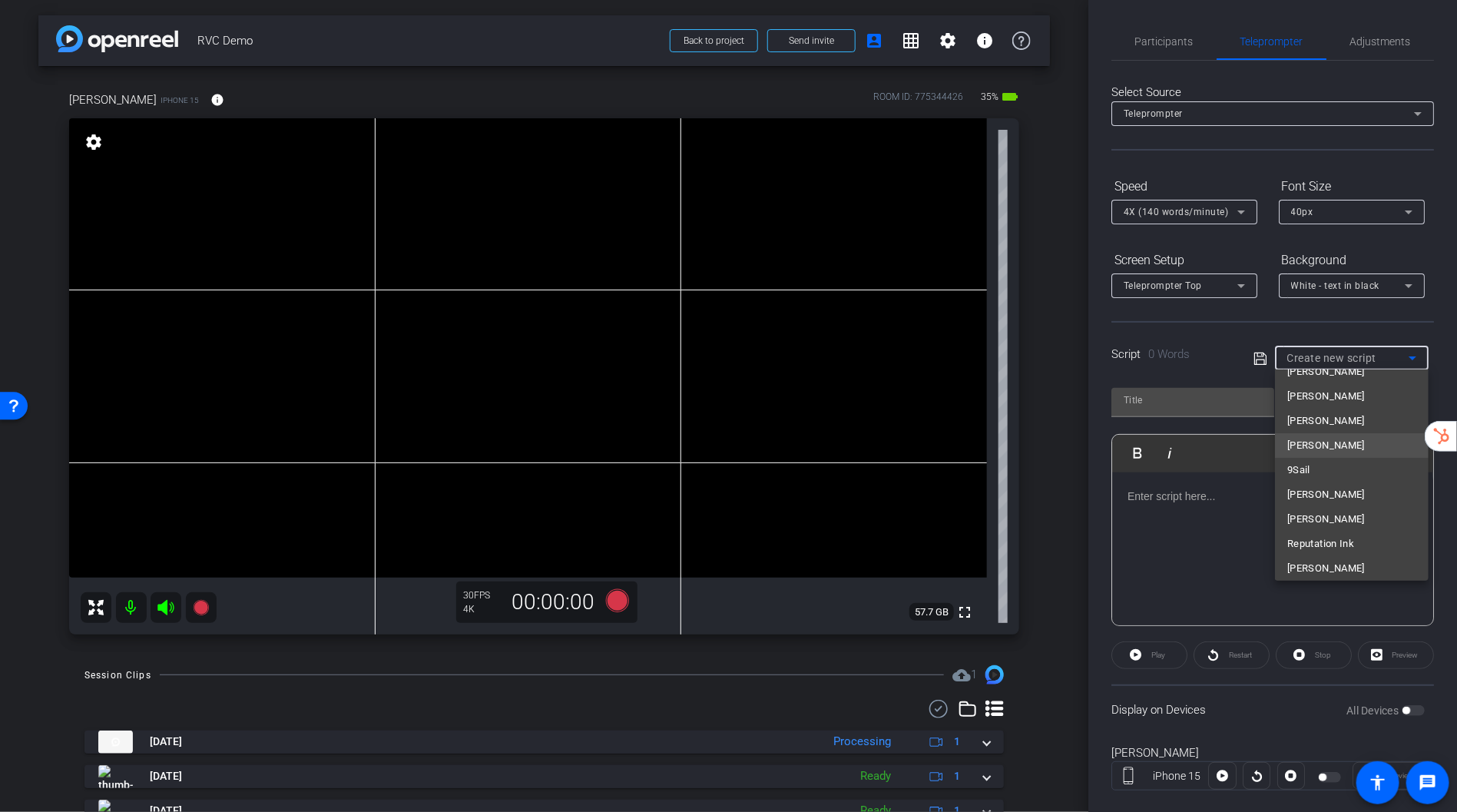
scroll to position [96, 0]
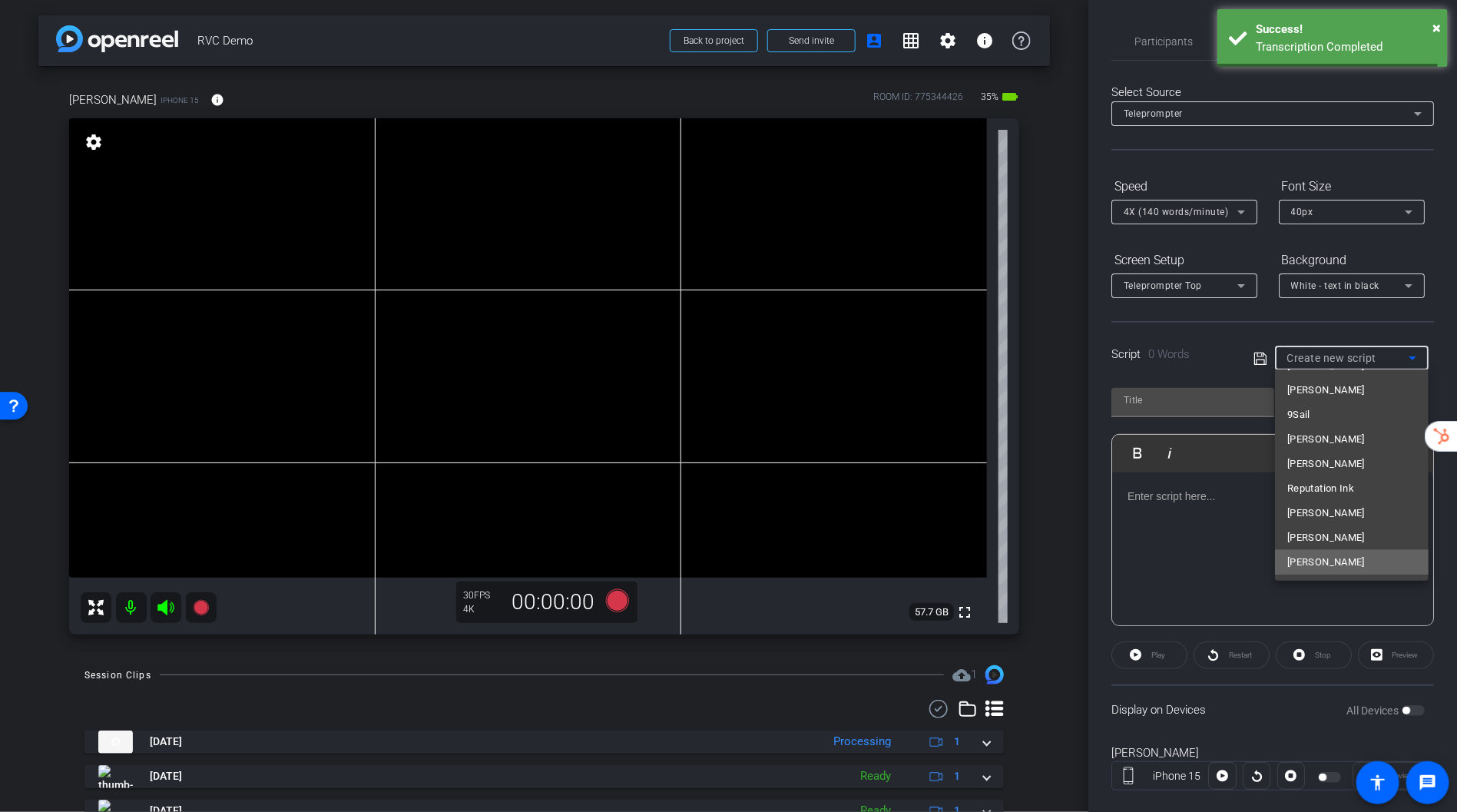
click at [1312, 559] on span "[PERSON_NAME]" at bounding box center [1327, 562] width 78 height 18
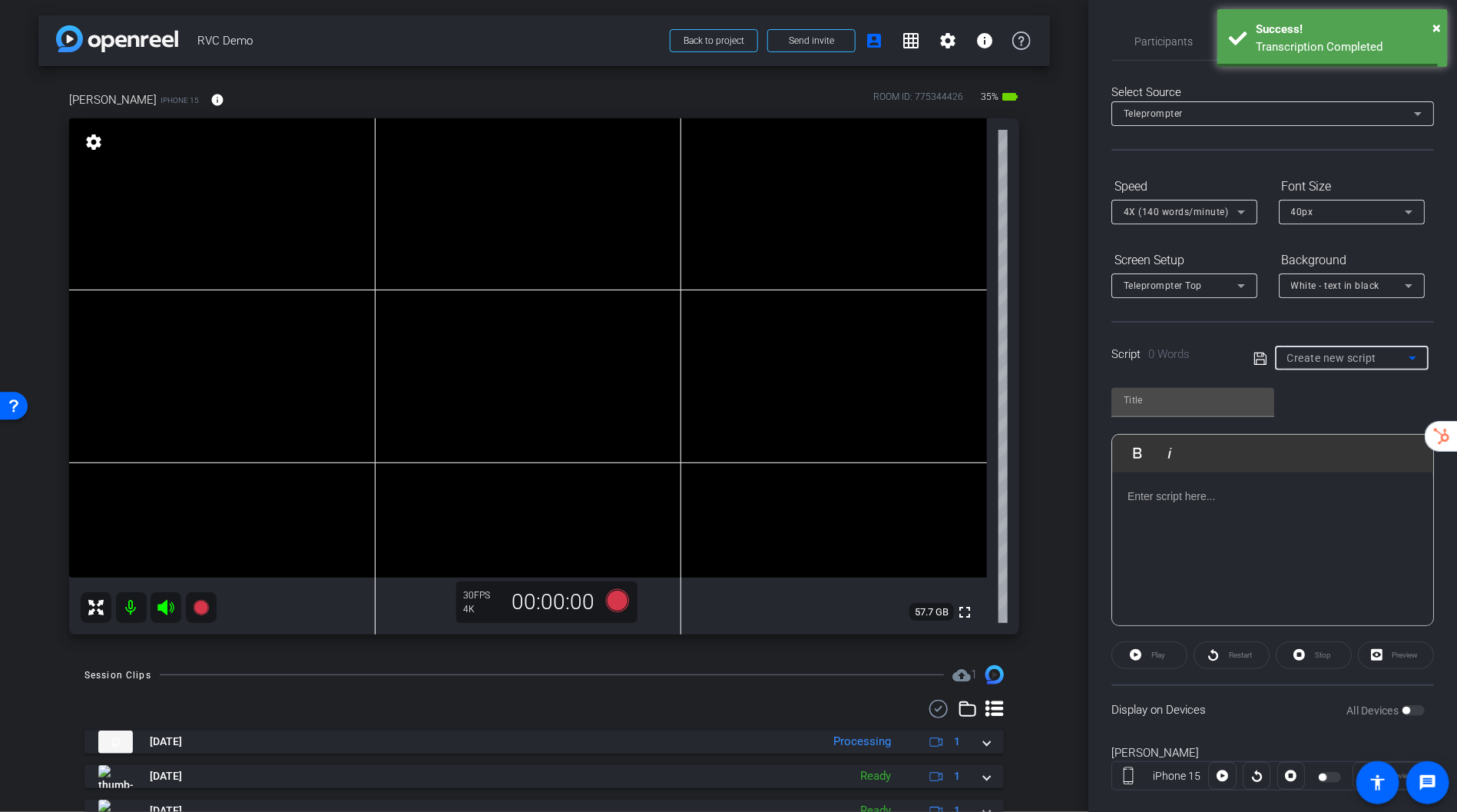
type input "[PERSON_NAME]"
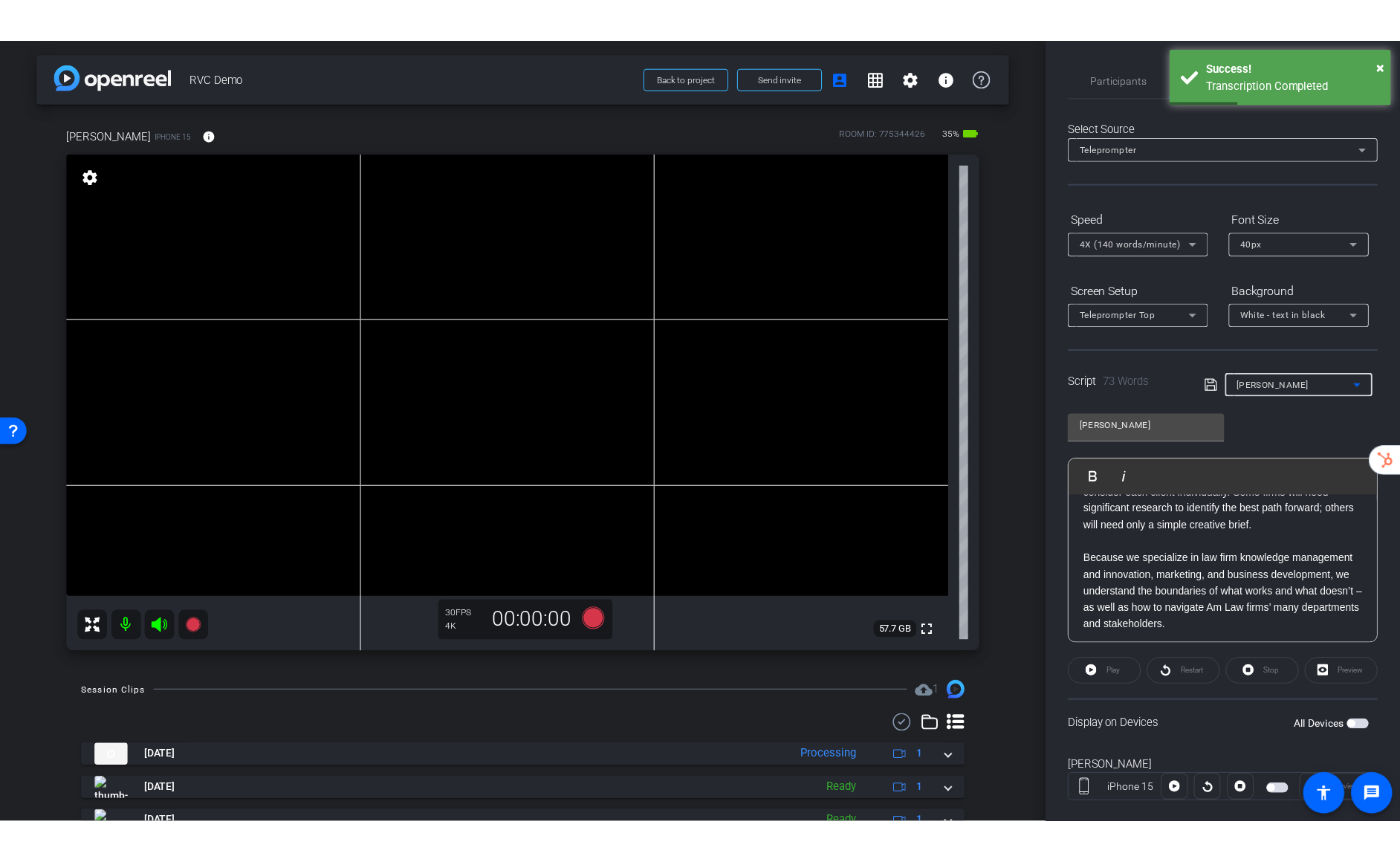
scroll to position [47, 0]
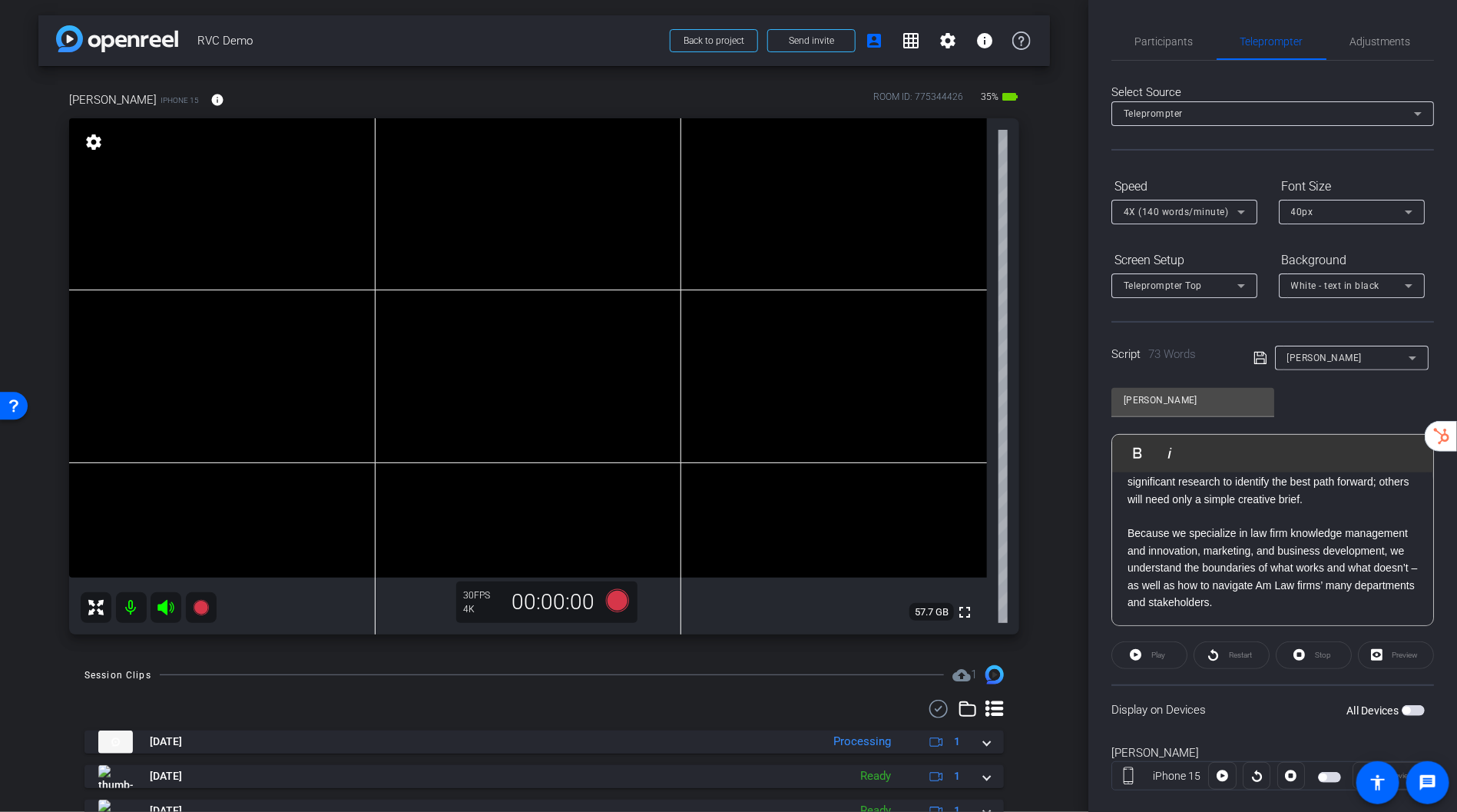
click at [1332, 603] on span "button" at bounding box center [1330, 776] width 23 height 11
click at [619, 601] on icon at bounding box center [617, 600] width 23 height 23
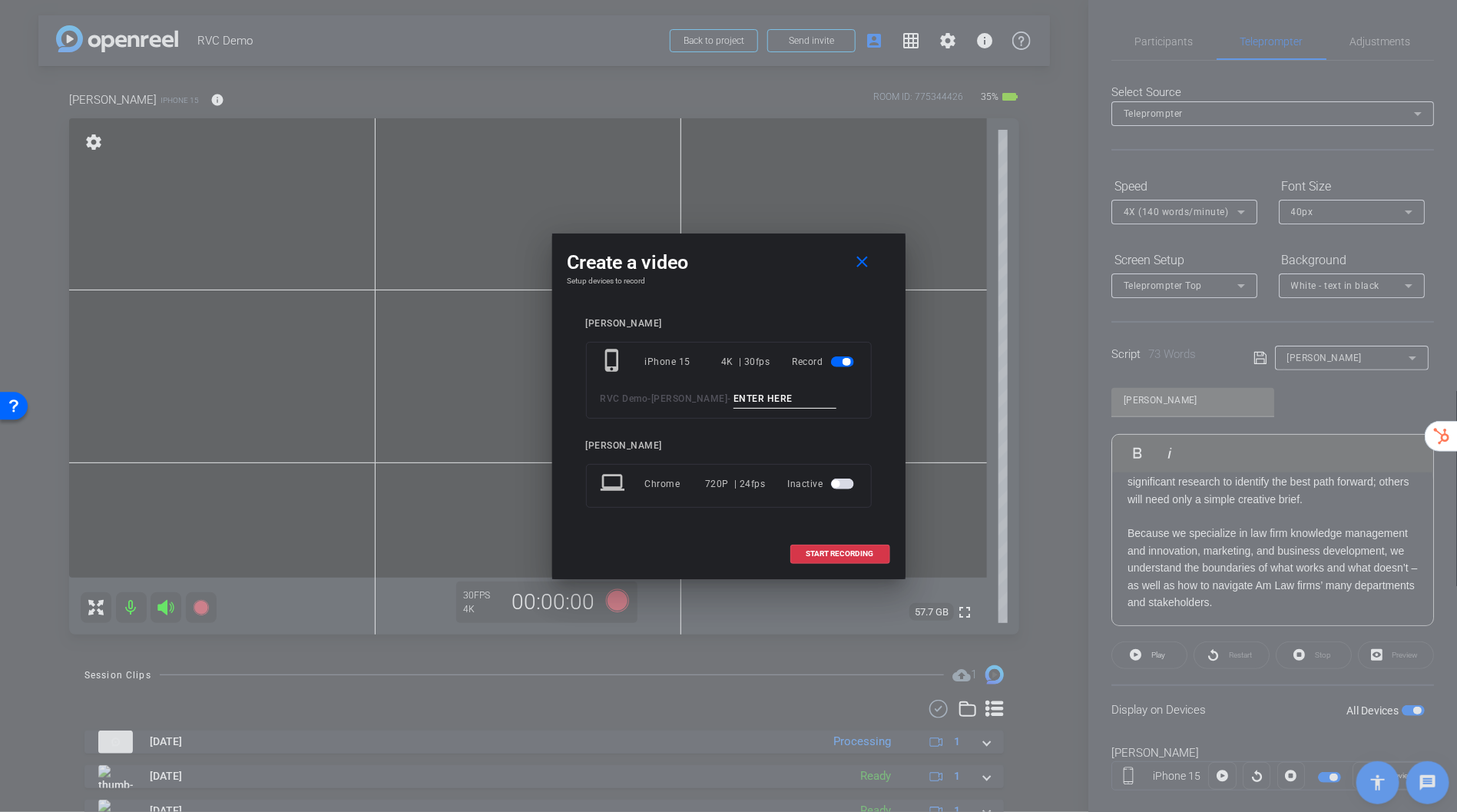
click at [751, 401] on input at bounding box center [785, 398] width 103 height 19
type input "T"
type input "[PERSON_NAME] tele"
click at [833, 554] on span "START RECORDING" at bounding box center [840, 553] width 67 height 7
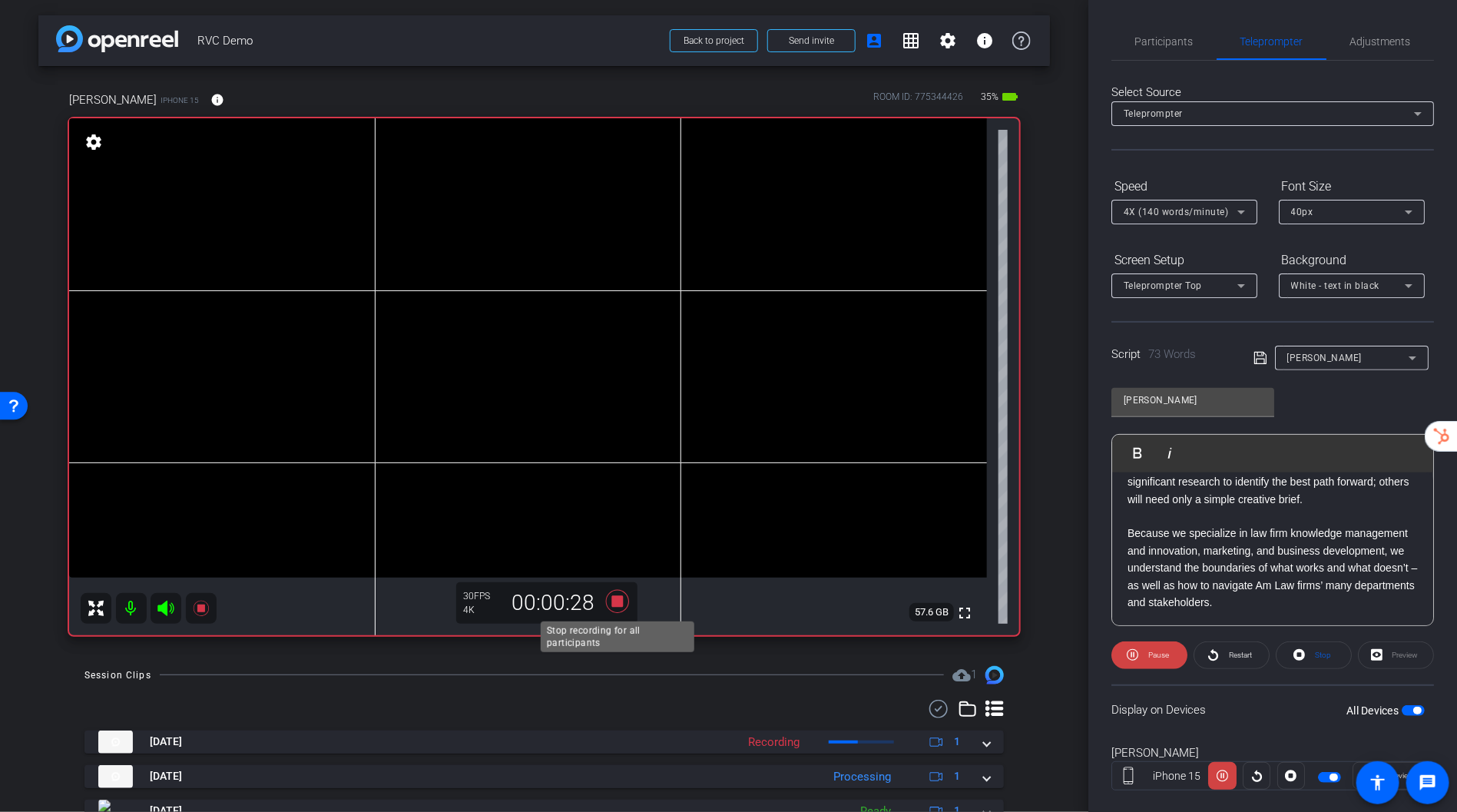
click at [616, 603] on icon at bounding box center [617, 600] width 23 height 23
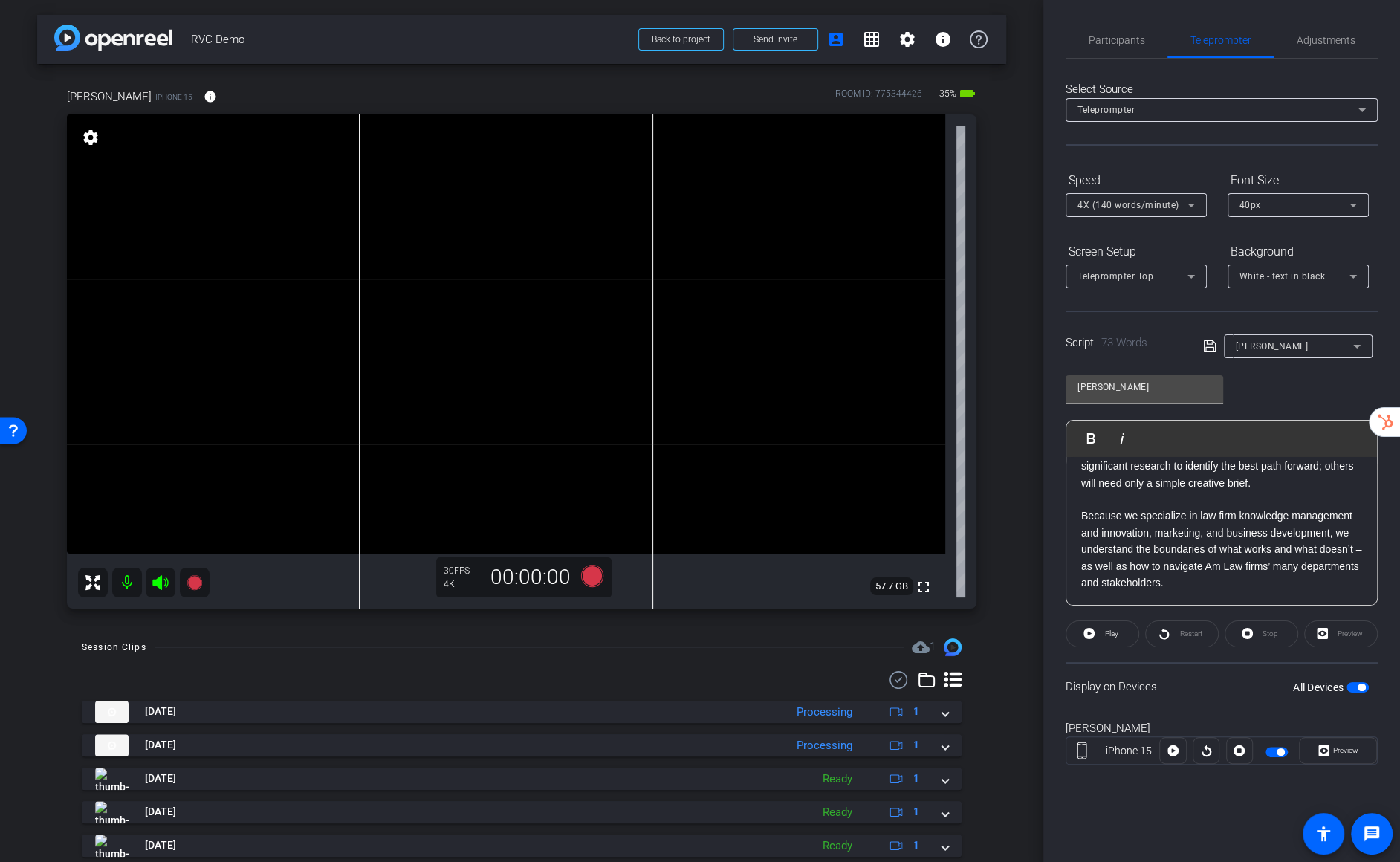
click at [810, 583] on div "[DATE] Processing 1 [DATE] Processing 1 [DATE] Ready 1 [DATE] Ready 1 [DATE] Re…" at bounding box center [522, 874] width 880 height 406
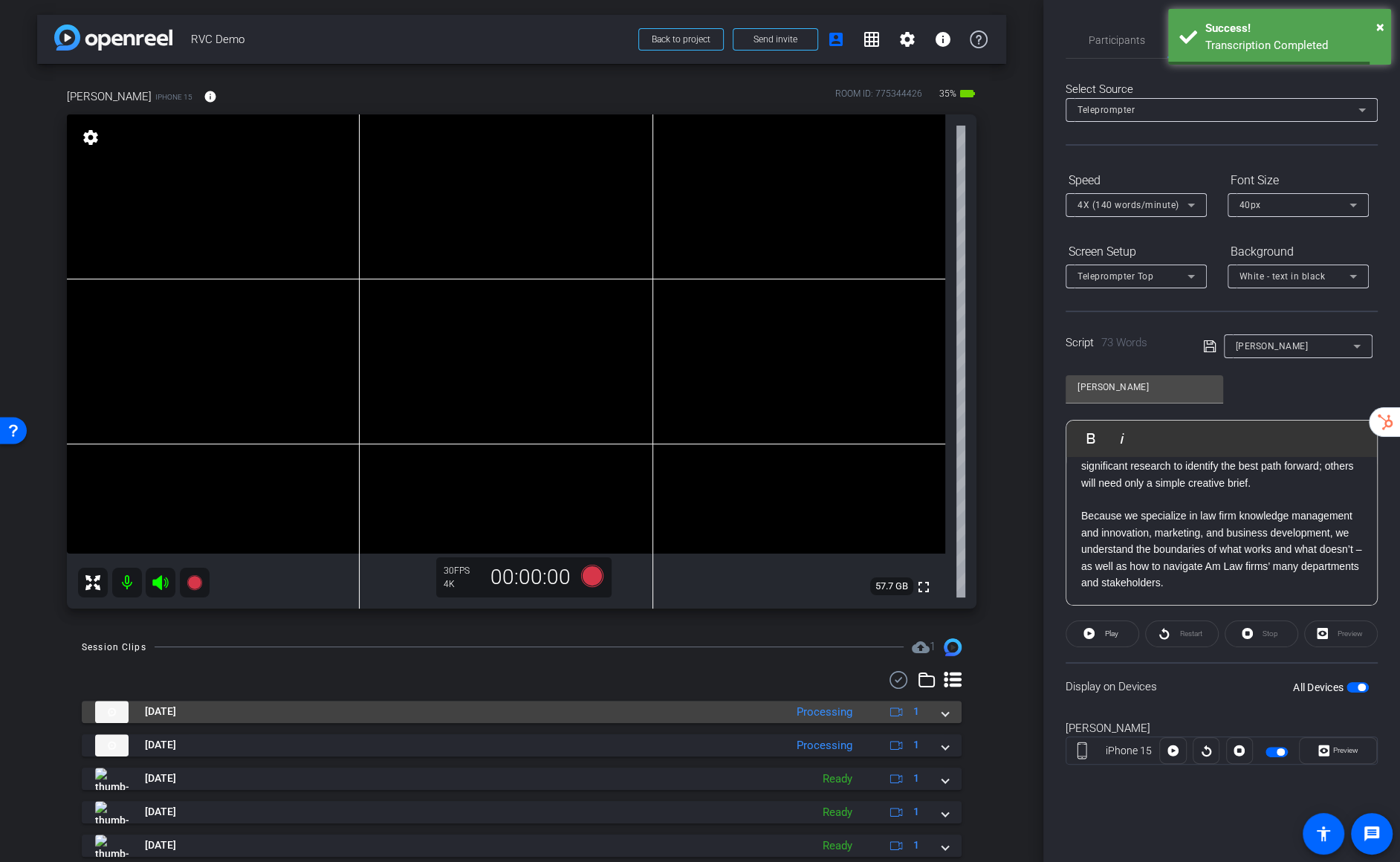
click at [942, 583] on span at bounding box center [945, 711] width 6 height 15
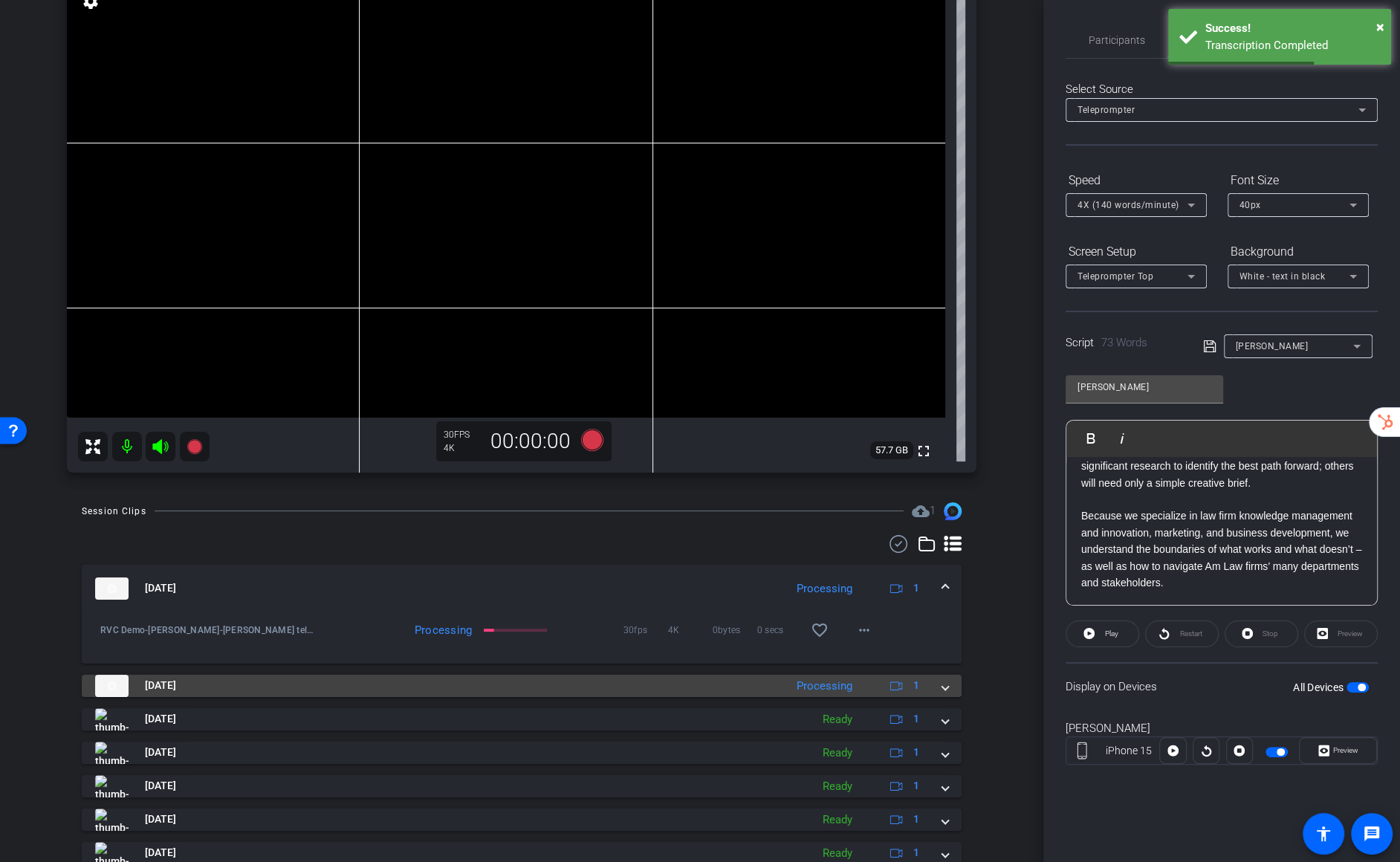
scroll to position [194, 0]
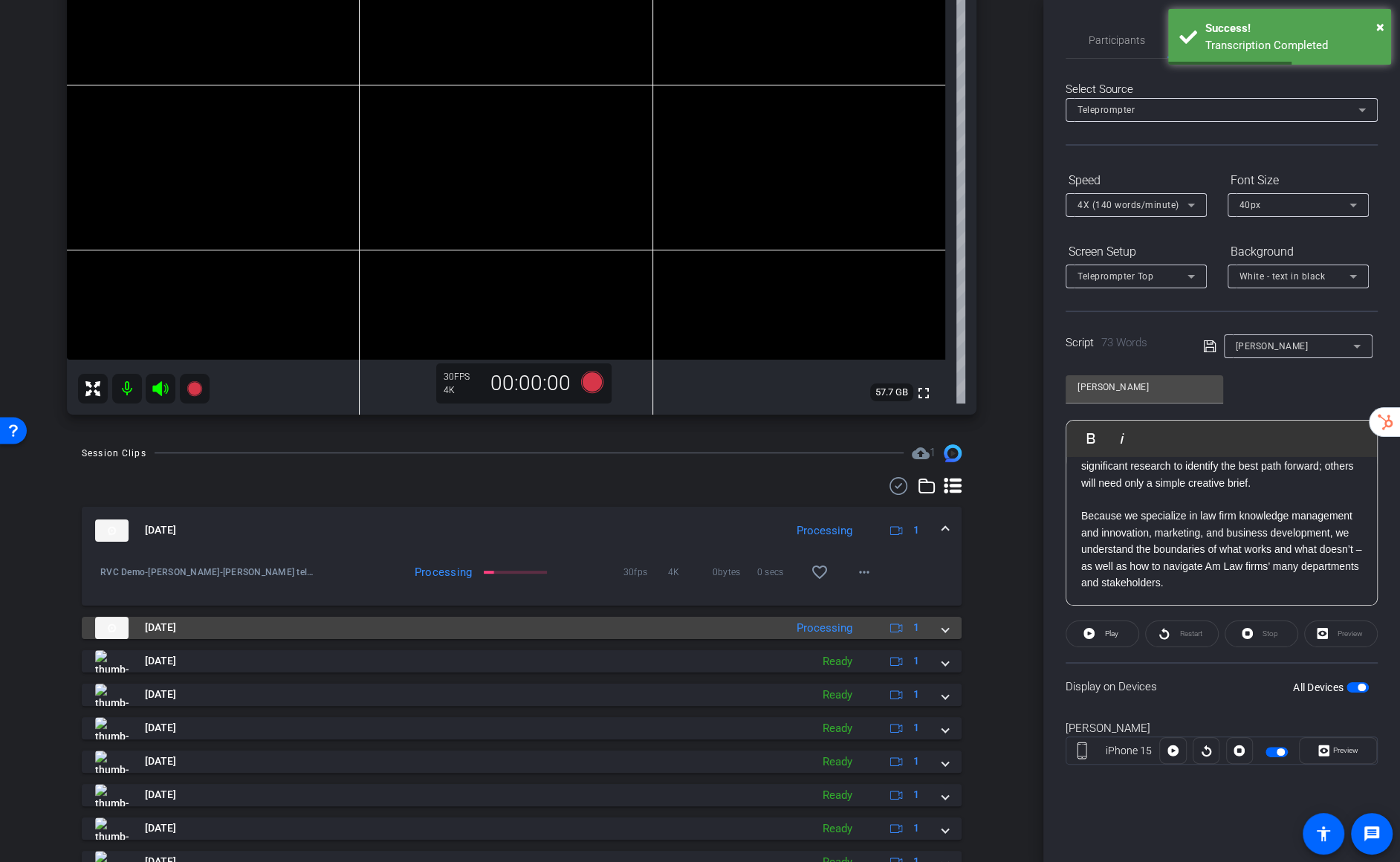
click at [948, 583] on span at bounding box center [945, 627] width 6 height 15
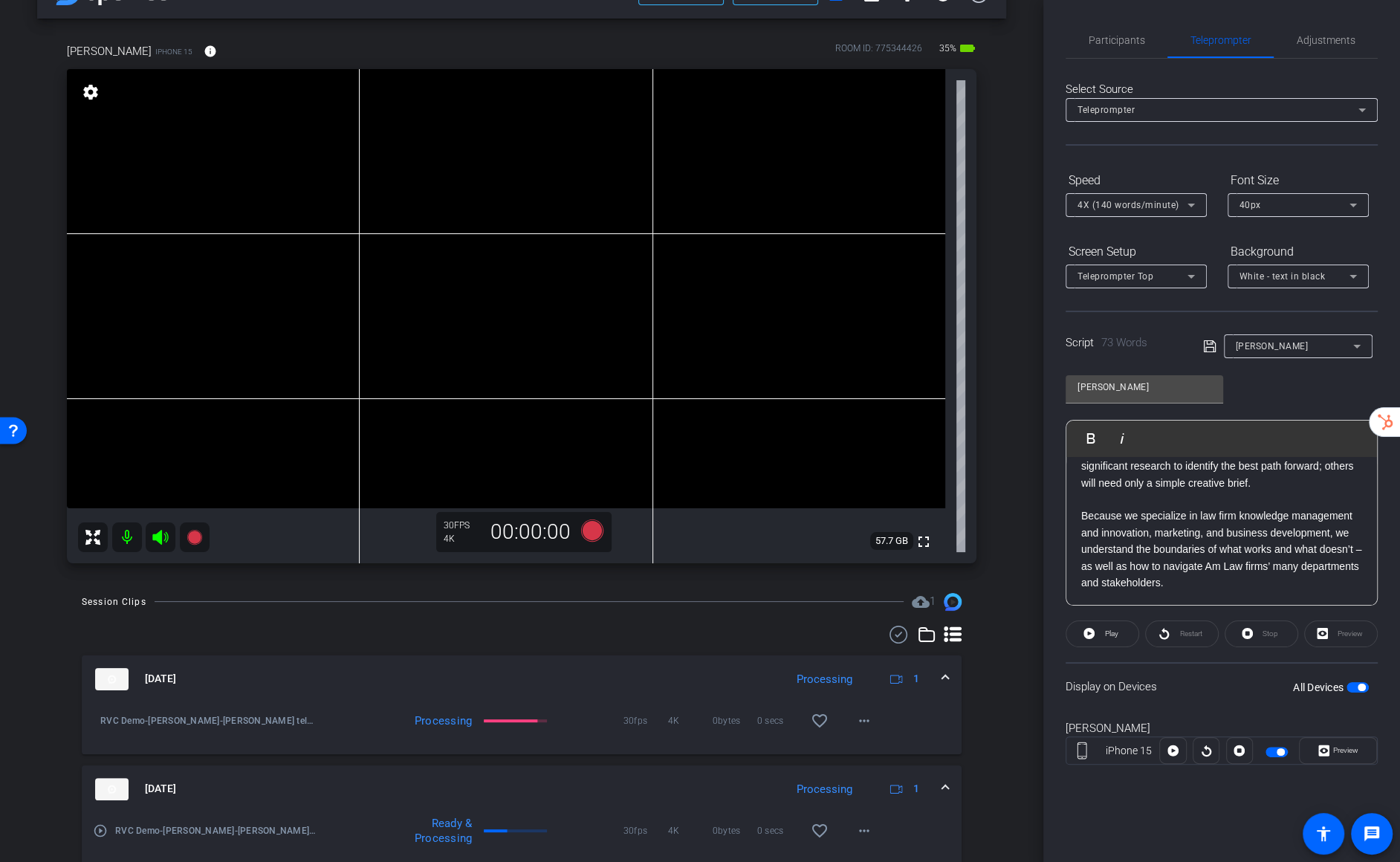
scroll to position [34, 0]
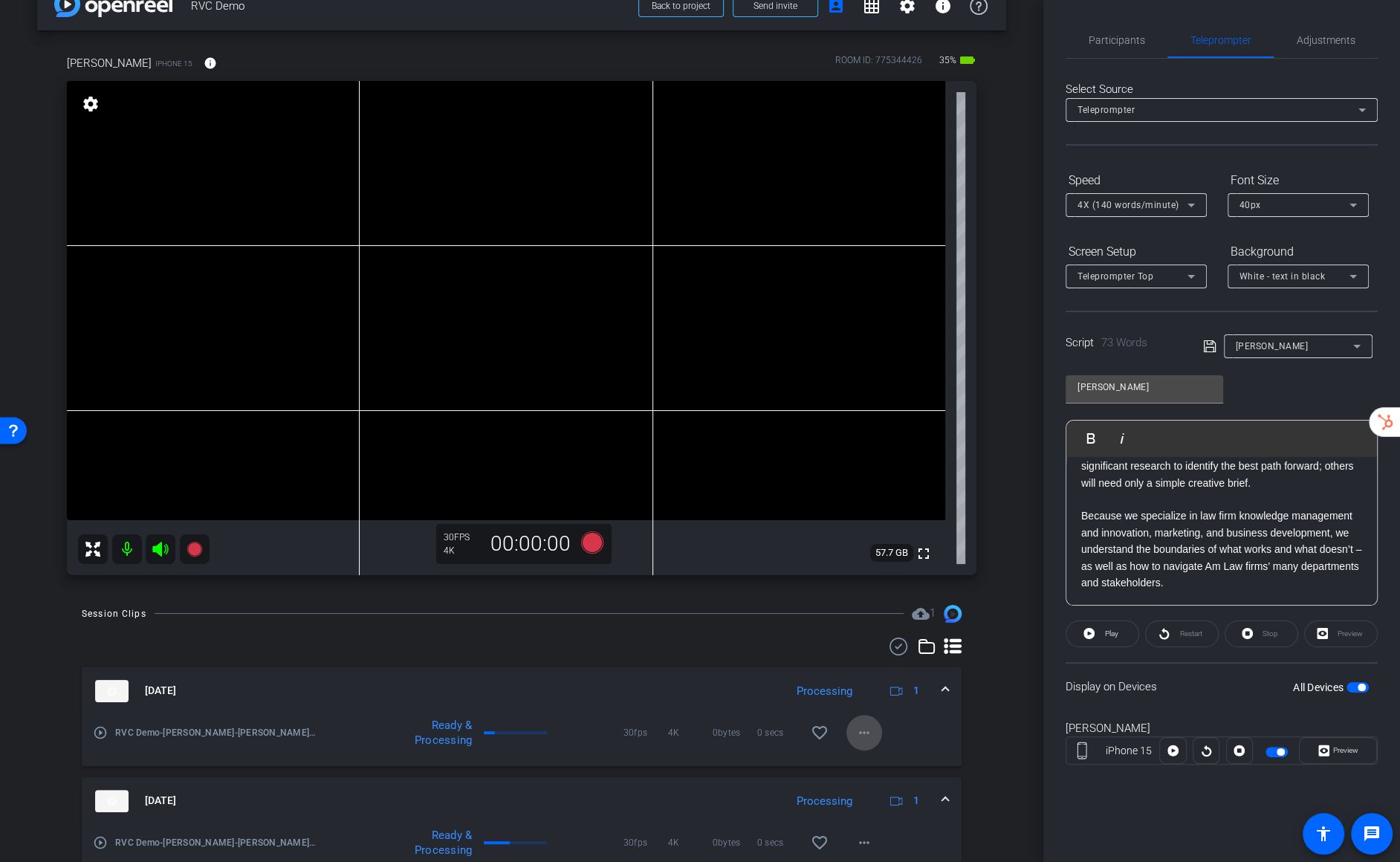
click at [864, 583] on mat-icon "more_horiz" at bounding box center [865, 733] width 18 height 18
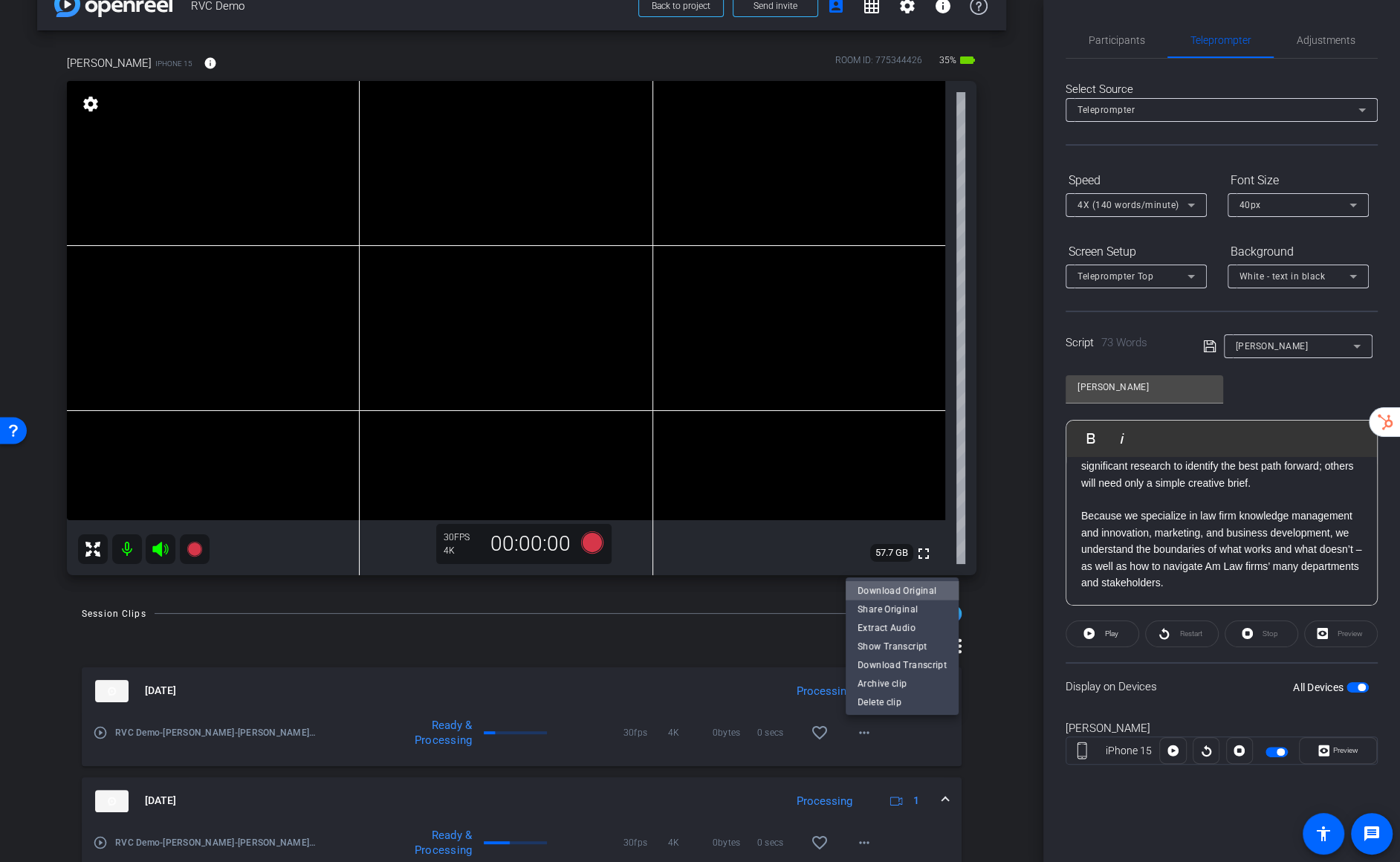
click at [907, 583] on span "Download Original" at bounding box center [901, 591] width 89 height 18
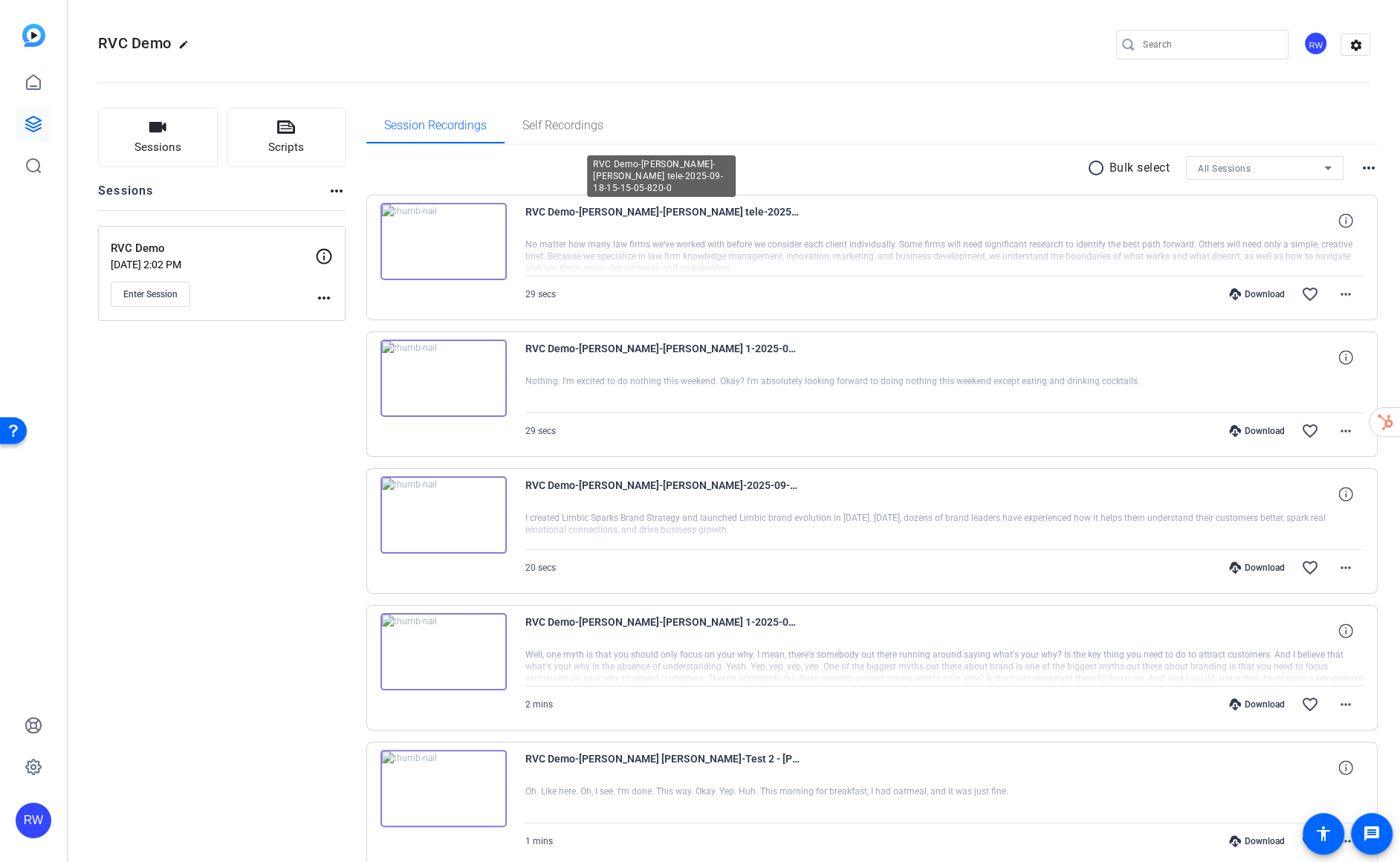
click at [669, 226] on span "RVC Demo-[PERSON_NAME]-[PERSON_NAME] tele-2025-09-18-15-15-05-820-0" at bounding box center [663, 221] width 275 height 35
click at [1264, 289] on div "Download" at bounding box center [1257, 294] width 71 height 12
